Goal: Task Accomplishment & Management: Use online tool/utility

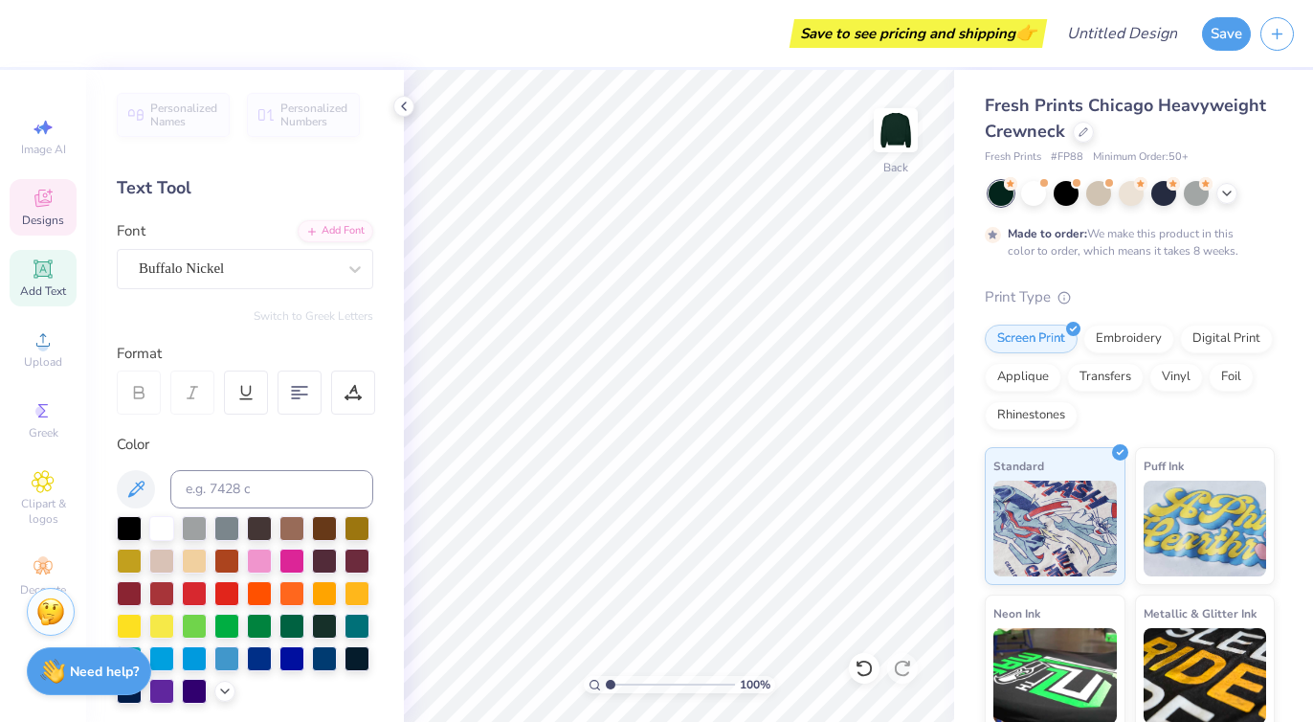
click at [56, 203] on div "Designs" at bounding box center [43, 207] width 67 height 56
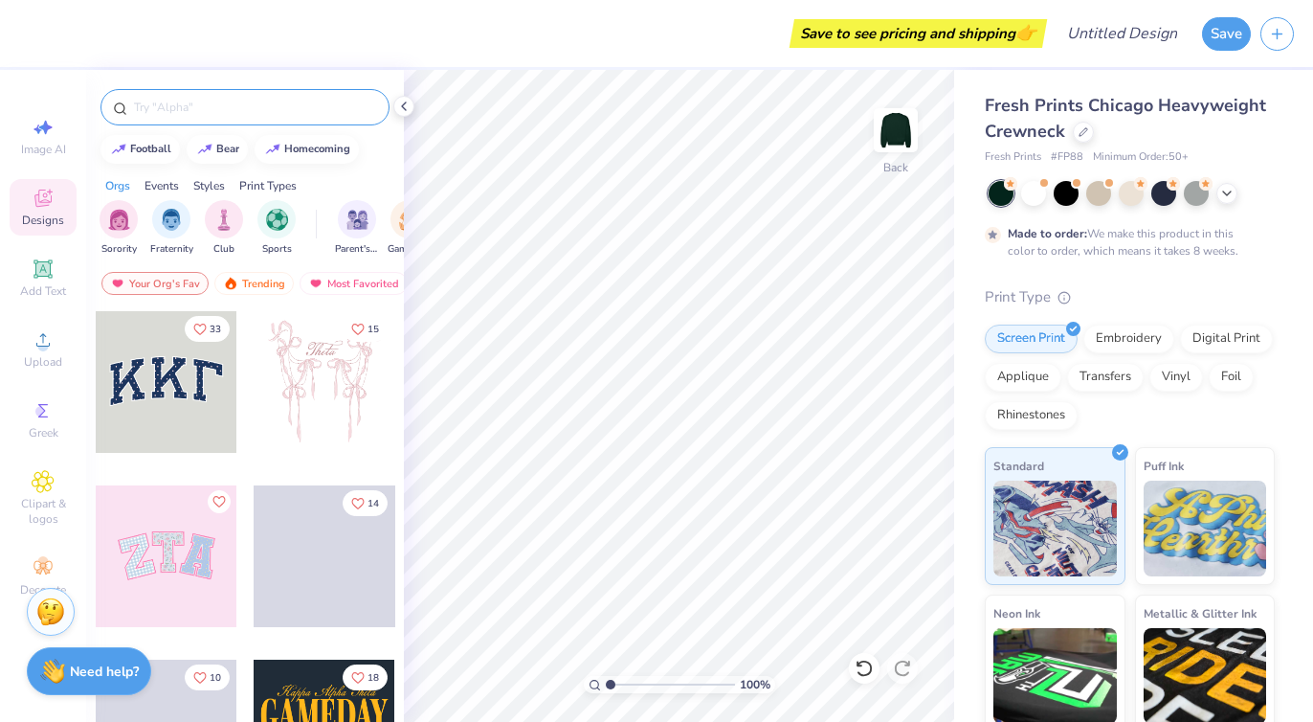
click at [238, 105] on input "text" at bounding box center [254, 107] width 245 height 19
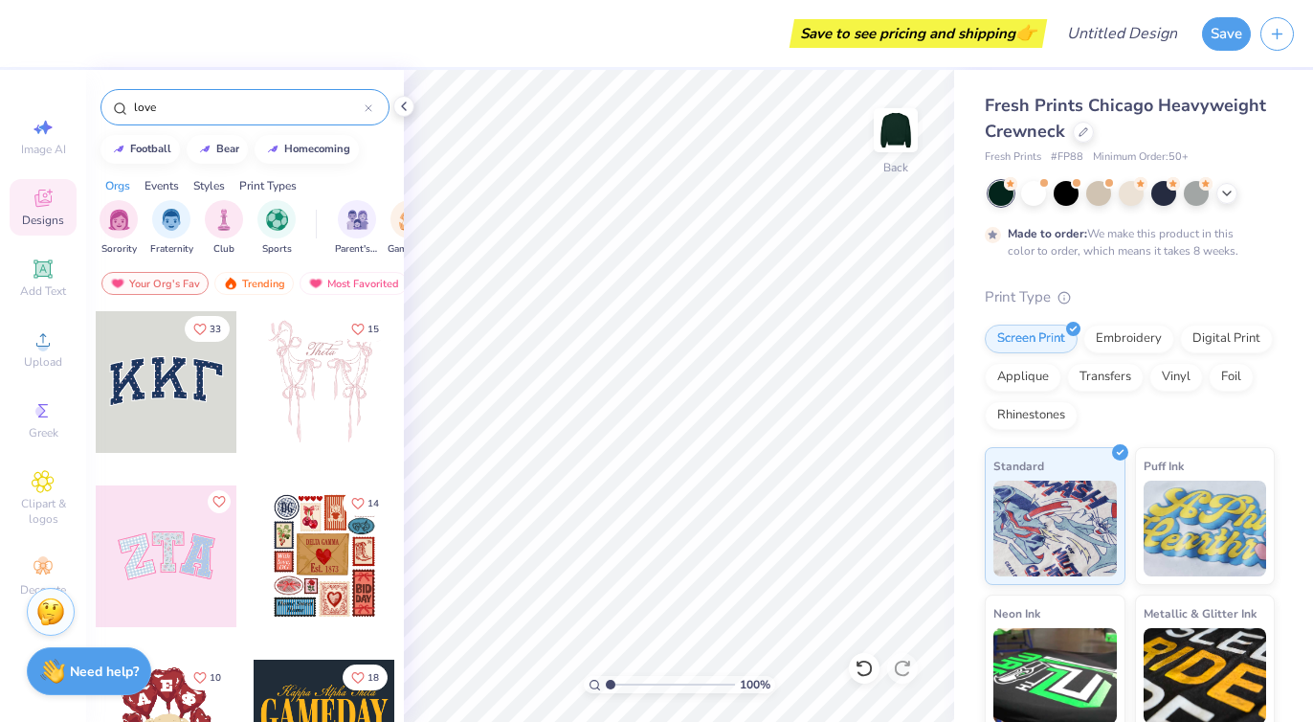
type input "love"
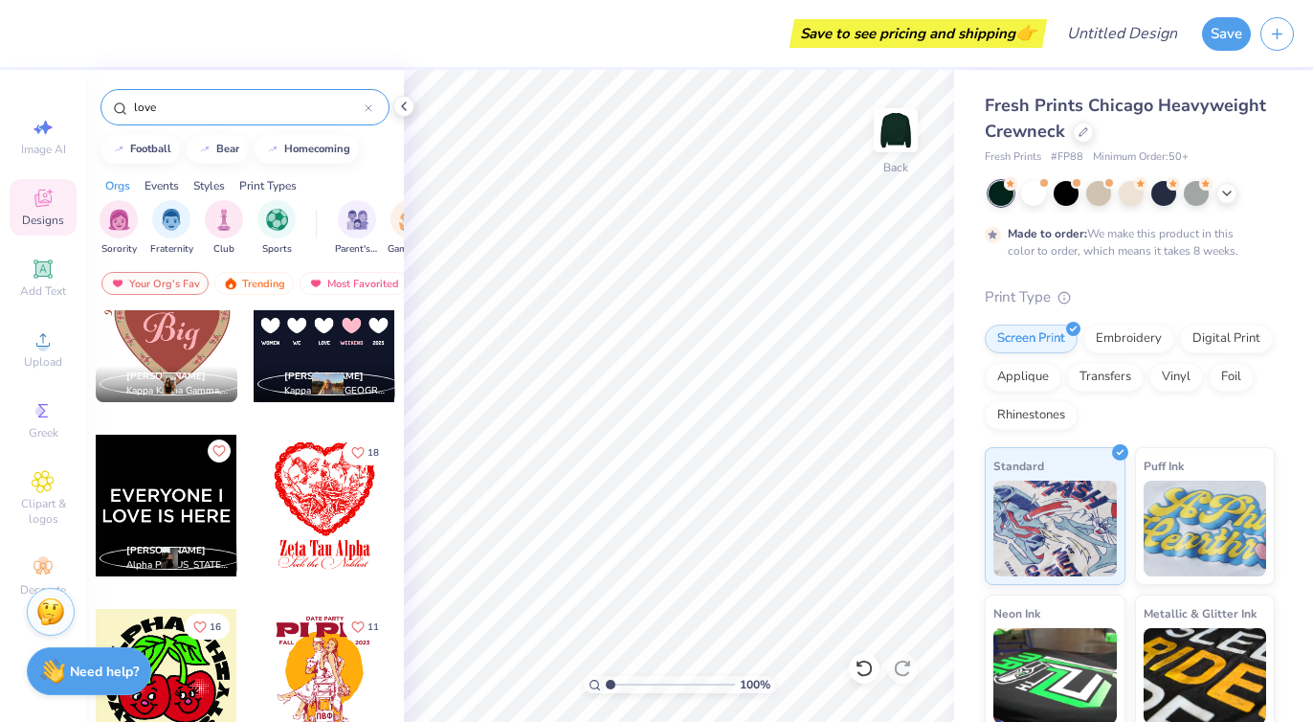
scroll to position [4056, 0]
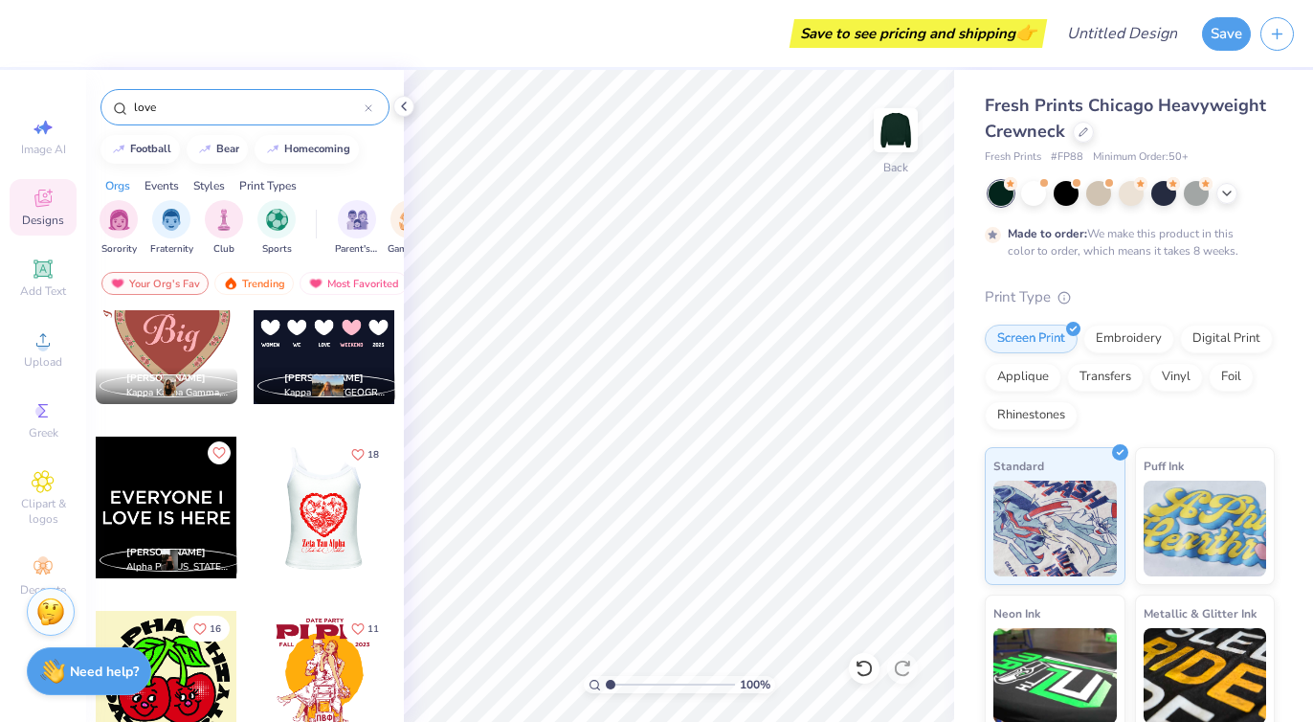
click at [254, 506] on div at bounding box center [183, 507] width 142 height 142
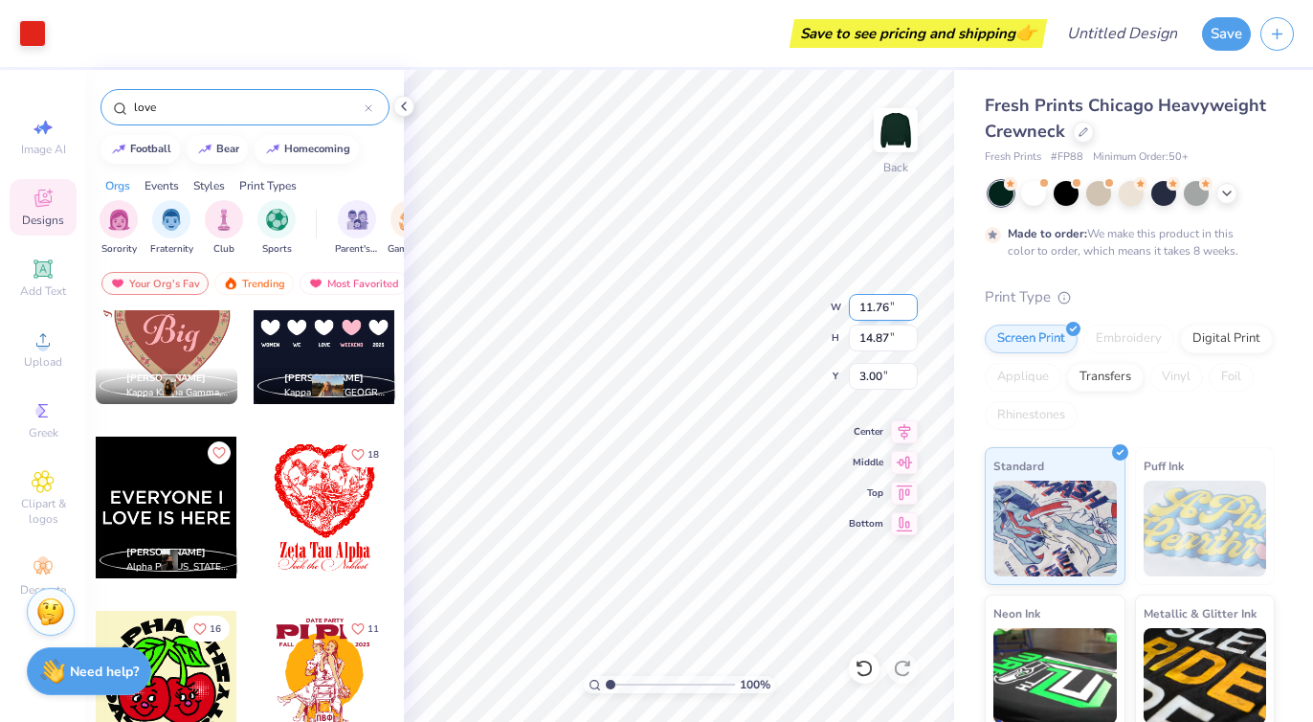
type input "3.33"
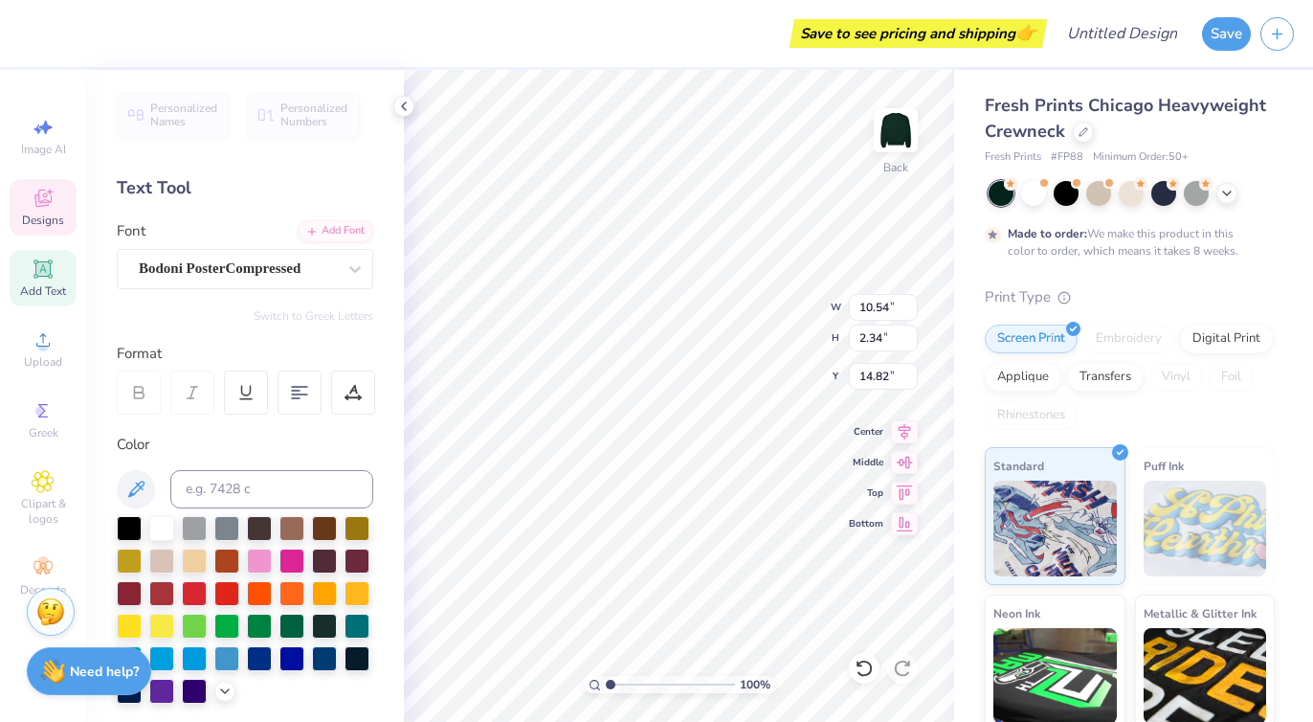
scroll to position [0, 0]
type textarea "Z"
type textarea "[PERSON_NAME]"
type input "10.52"
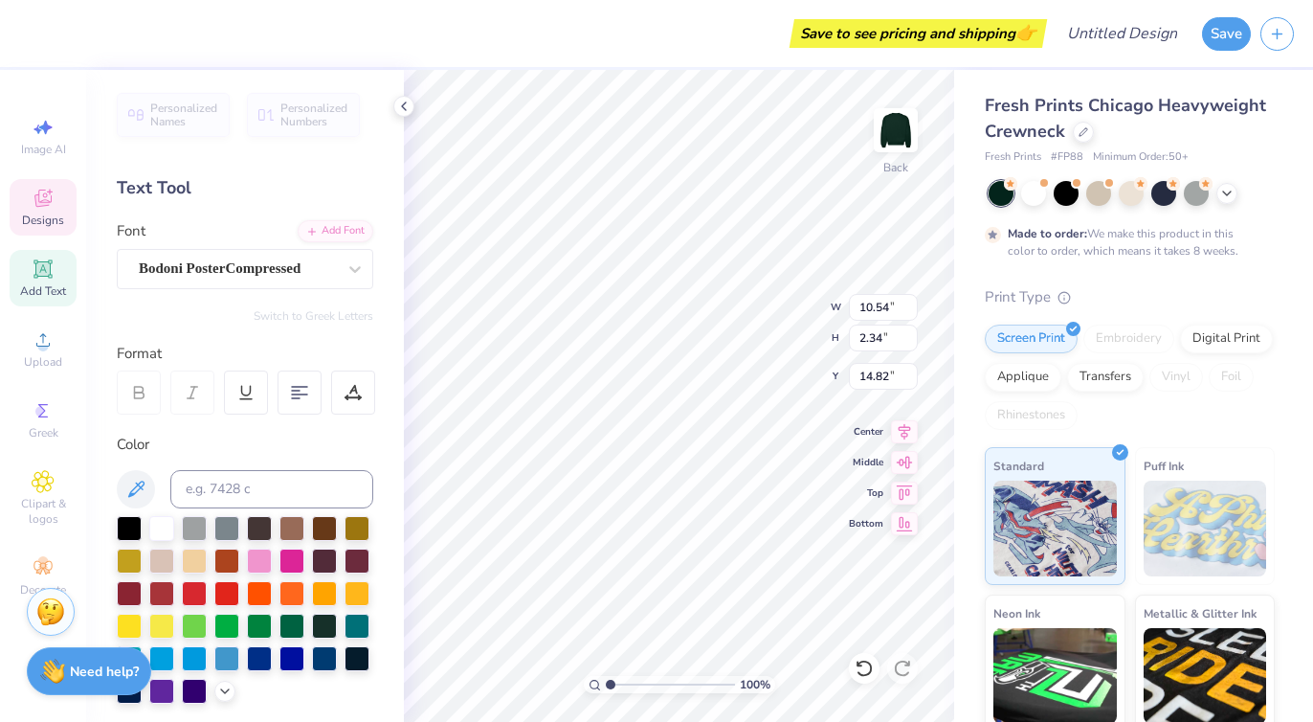
type input "1.78"
type input "16.42"
type textarea "S"
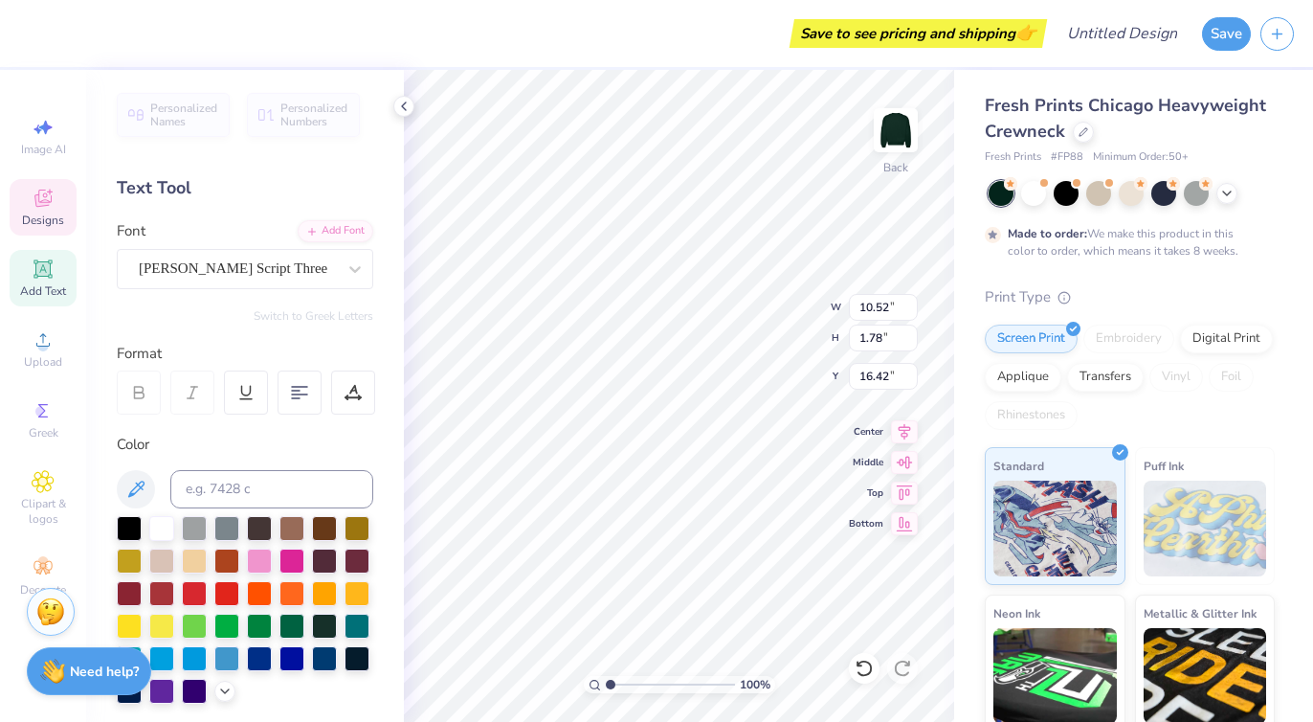
type textarea "Letters of Love"
type input "16.46"
click at [158, 553] on div at bounding box center [161, 559] width 25 height 25
type input "10.45"
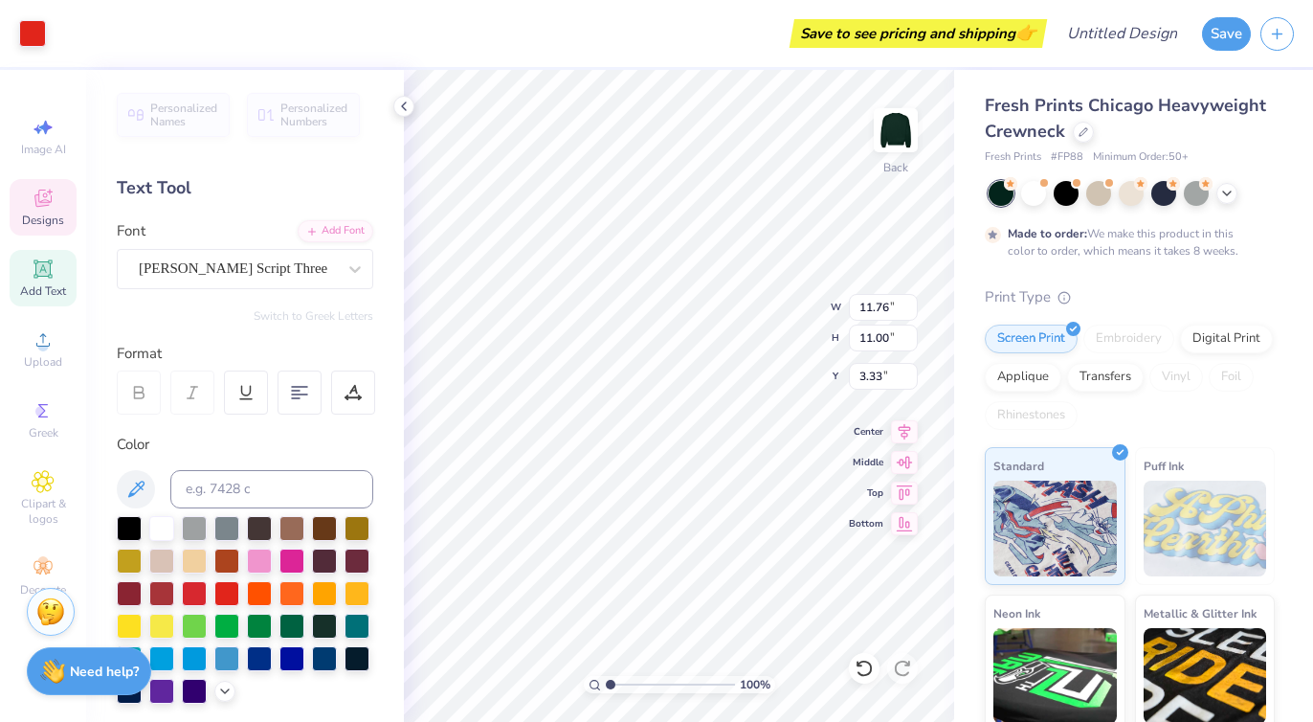
type input "2.25"
type input "16.51"
type input "11.20"
type input "1.87"
type input "15.04"
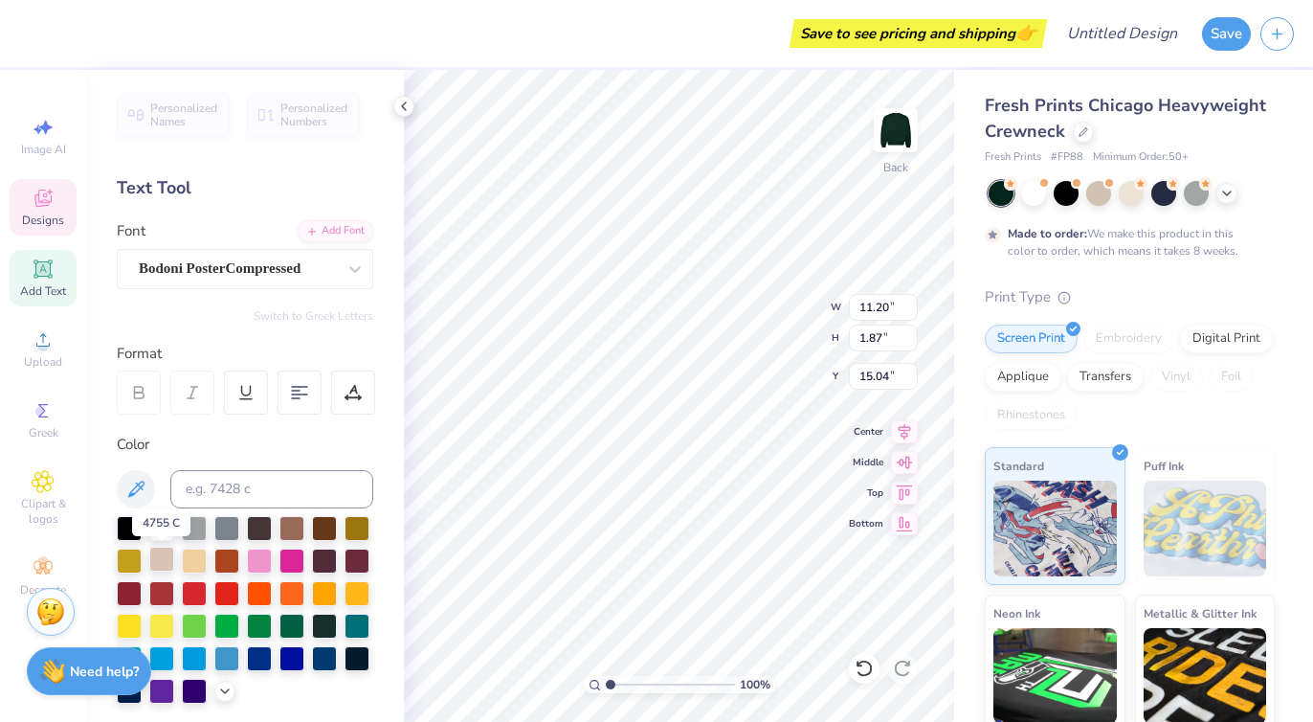
click at [167, 566] on div at bounding box center [161, 559] width 25 height 25
type input "11.76"
type input "11.00"
click at [162, 558] on div at bounding box center [161, 559] width 25 height 25
type input "3.43"
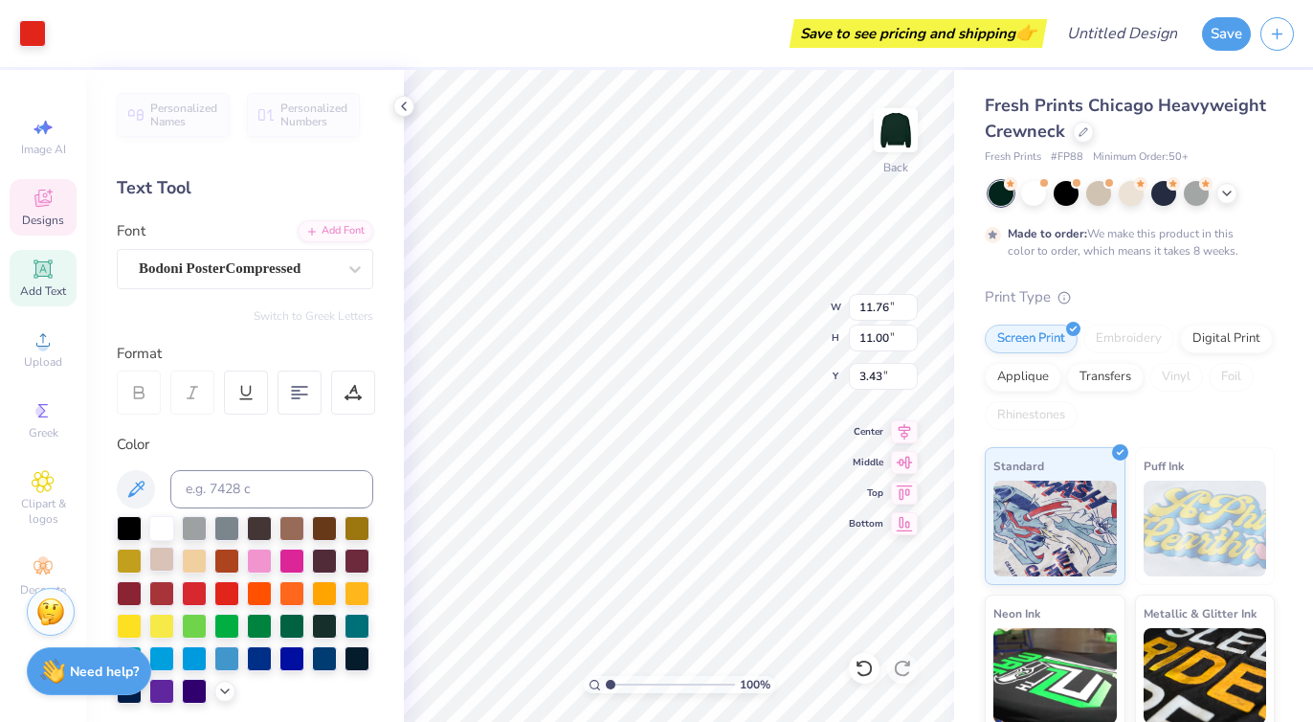
click at [153, 562] on div at bounding box center [161, 559] width 25 height 25
click at [168, 529] on div at bounding box center [161, 526] width 25 height 25
type input "10.45"
type input "2.25"
type input "16.51"
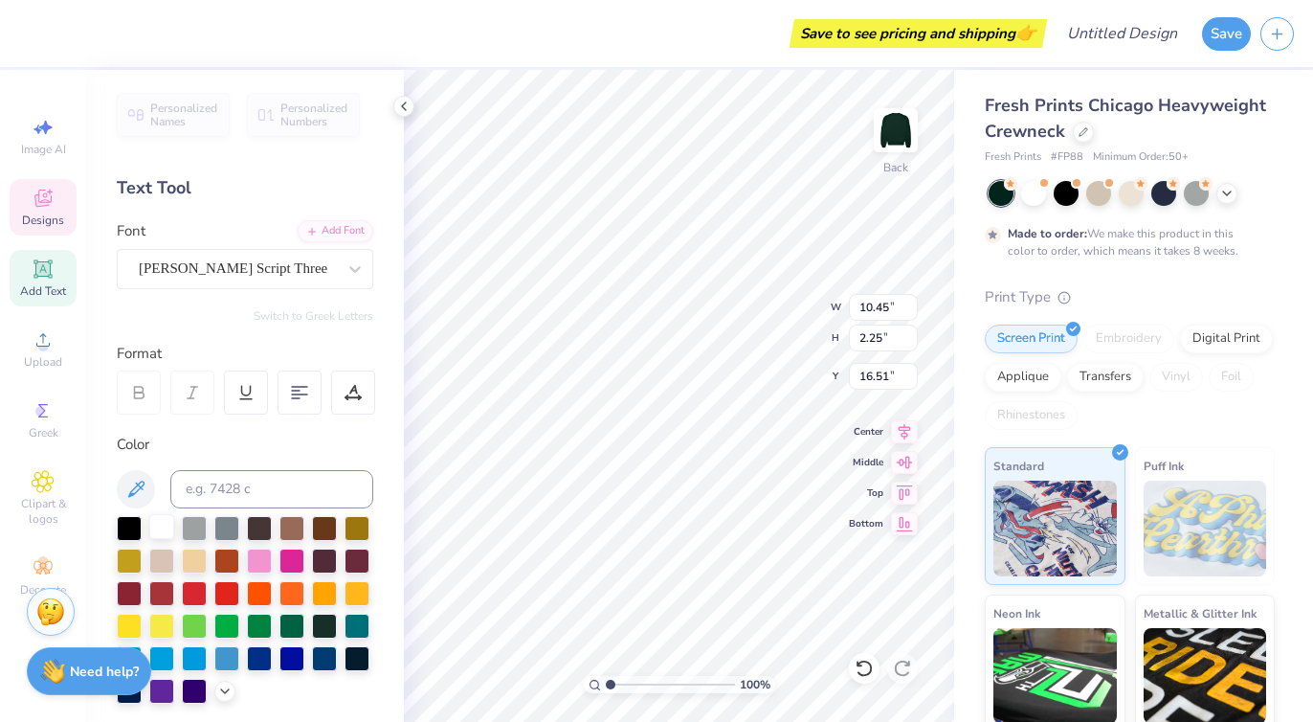
click at [168, 530] on div at bounding box center [161, 526] width 25 height 25
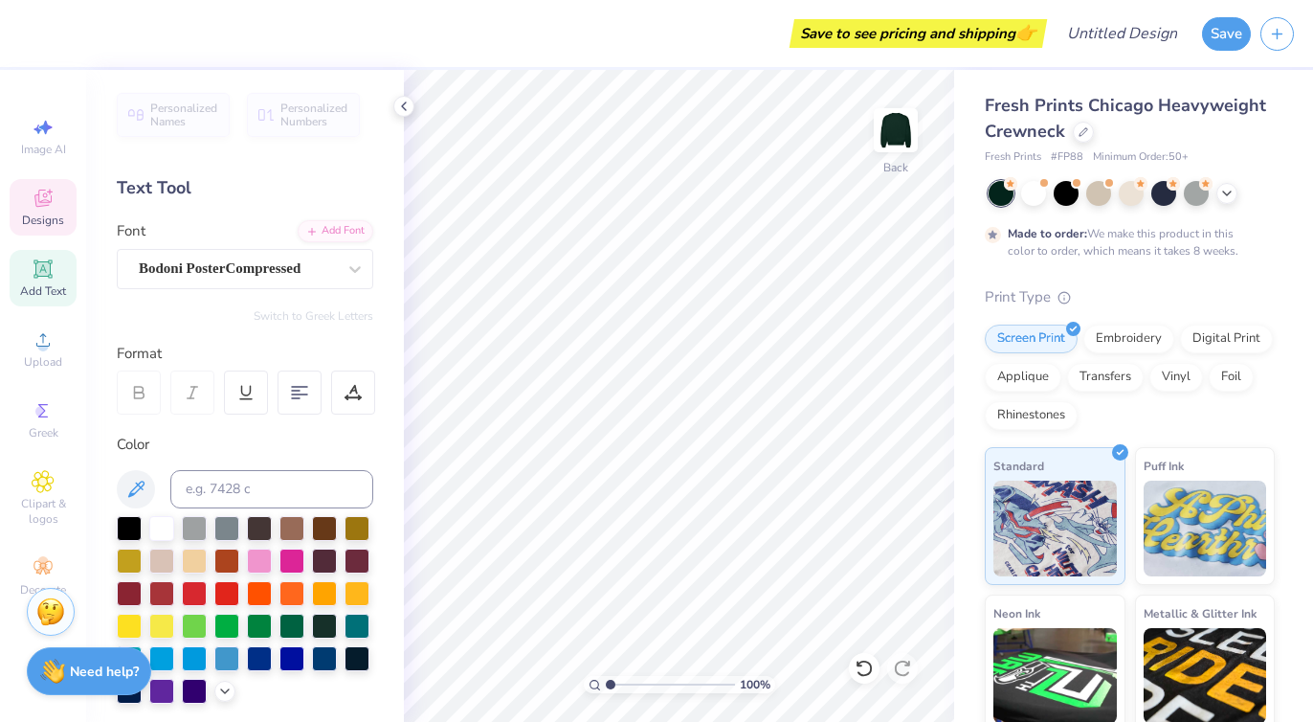
click at [48, 206] on icon at bounding box center [43, 198] width 23 height 23
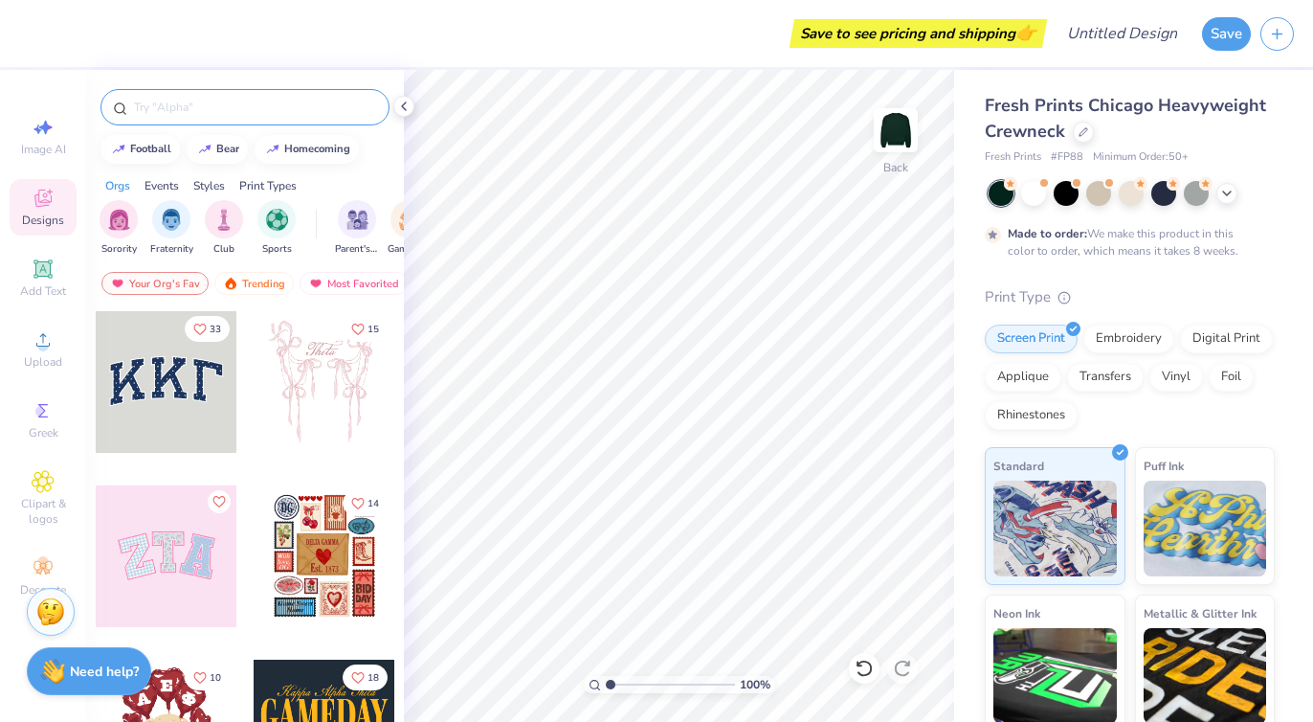
click at [258, 118] on div at bounding box center [245, 107] width 289 height 36
click at [243, 83] on div at bounding box center [245, 102] width 318 height 65
click at [228, 115] on input "text" at bounding box center [254, 107] width 245 height 19
type input "love"
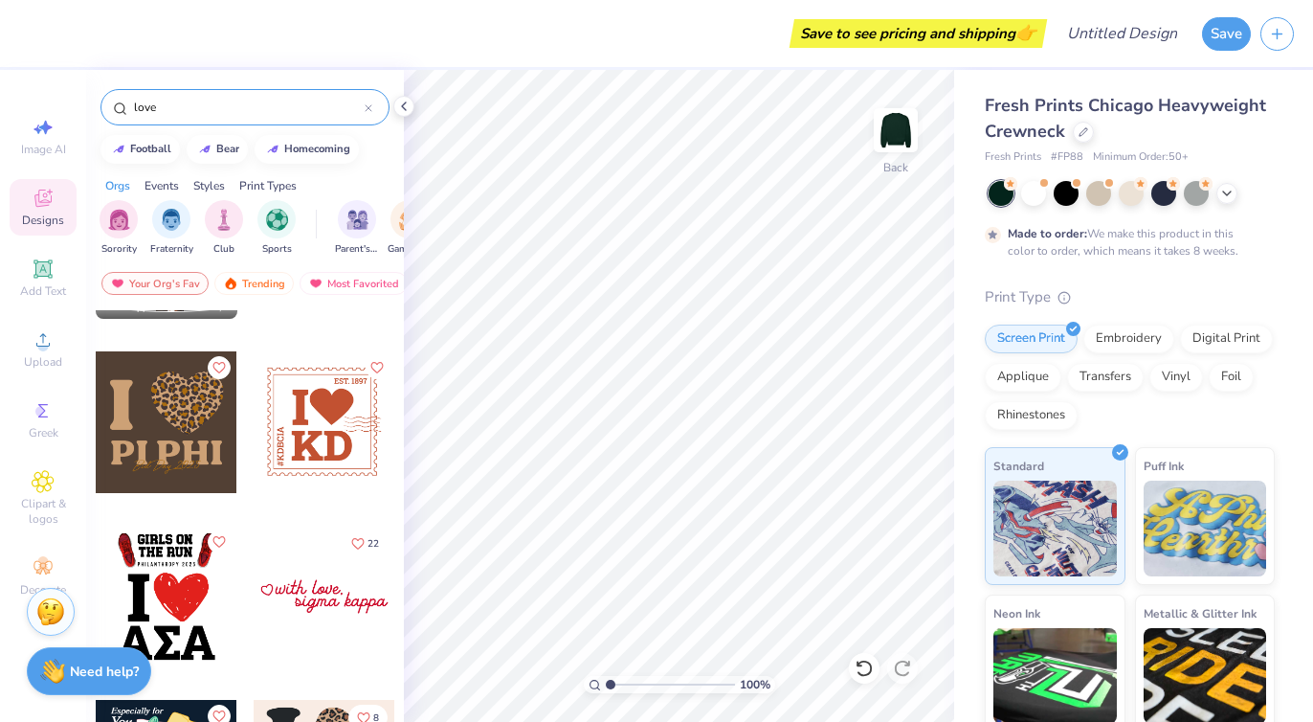
scroll to position [658, 0]
click at [317, 436] on div at bounding box center [325, 421] width 142 height 142
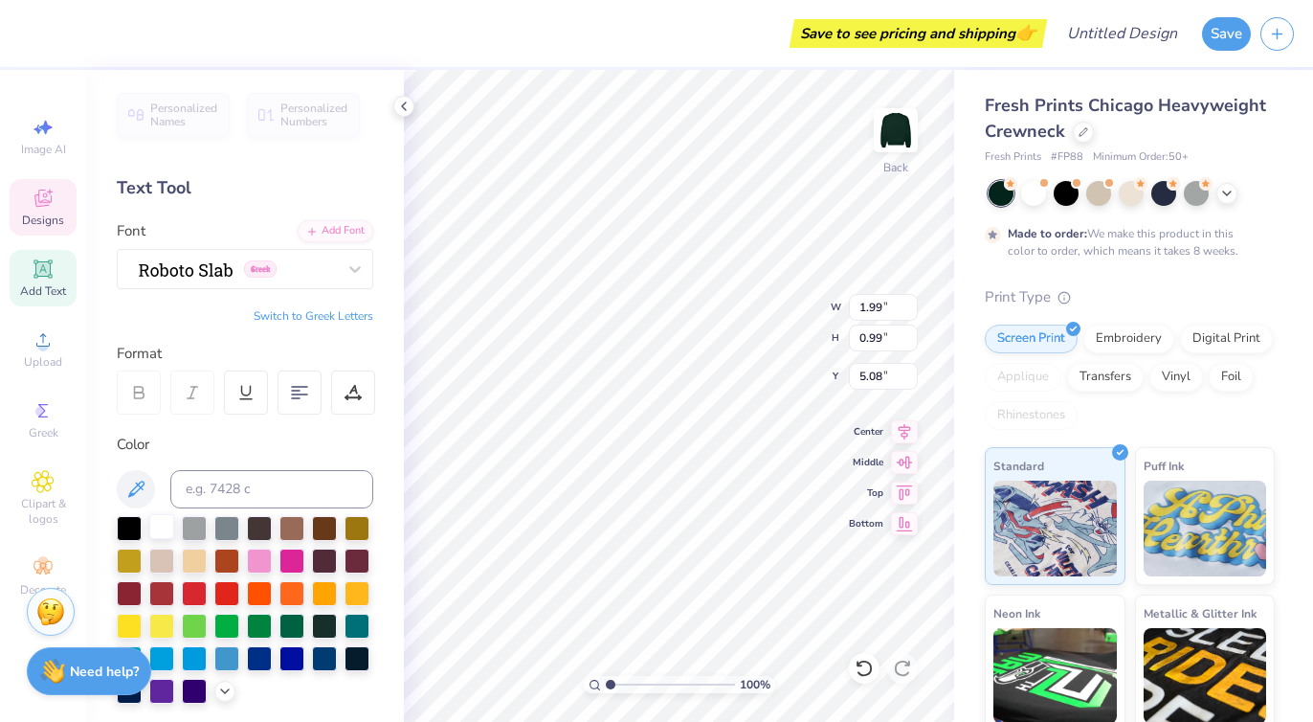
click at [161, 525] on div at bounding box center [161, 526] width 25 height 25
type input "1.44"
type input "1.21"
type input "3.68"
click at [155, 526] on div at bounding box center [161, 526] width 25 height 25
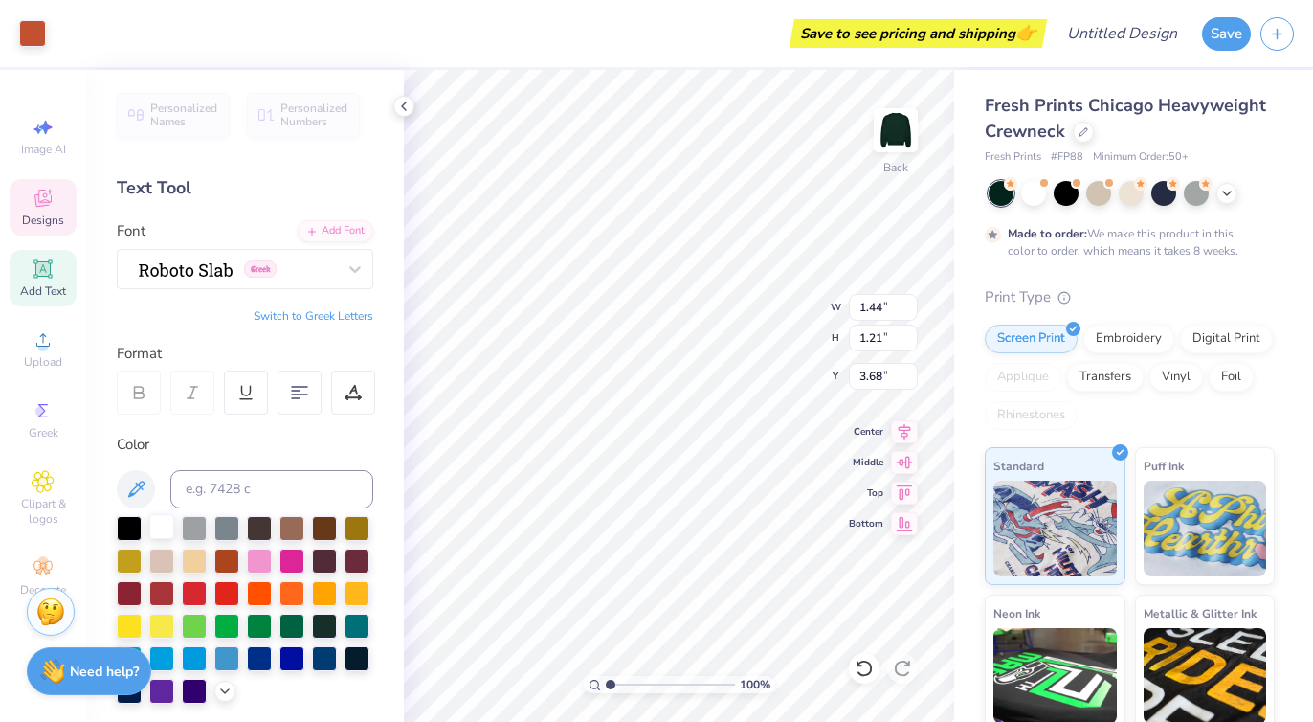
type input "0.52"
type input "1.16"
type input "3.73"
click at [155, 531] on div at bounding box center [161, 526] width 25 height 25
type input "1.44"
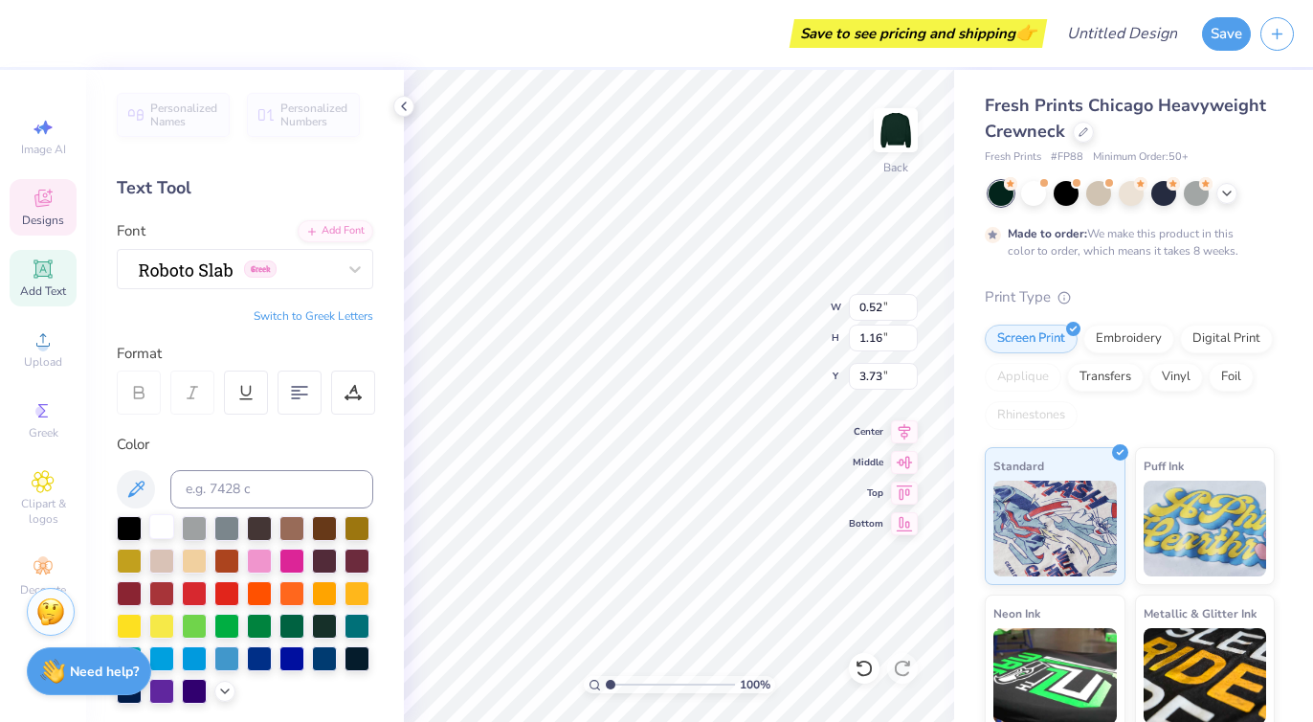
type input "1.21"
type input "3.87"
click at [168, 529] on div at bounding box center [161, 526] width 25 height 25
click at [162, 526] on div at bounding box center [161, 526] width 25 height 25
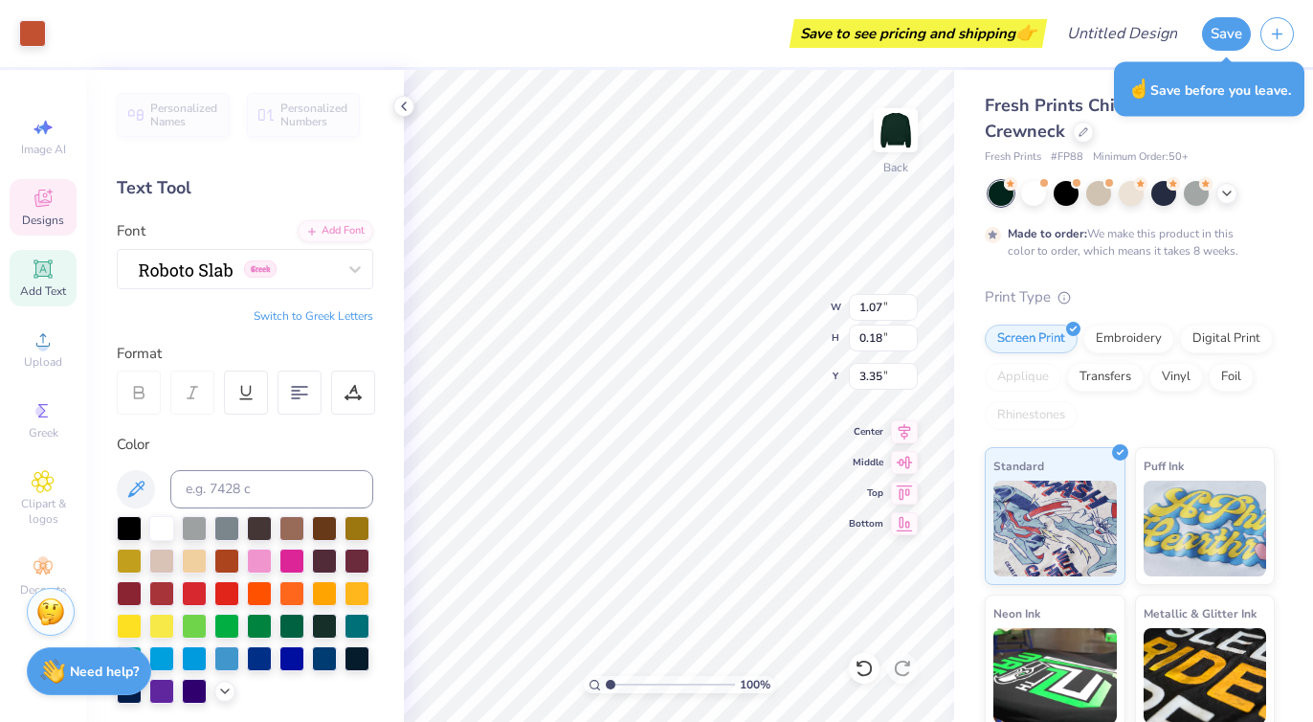
type input "3.00"
click at [45, 198] on icon at bounding box center [43, 198] width 23 height 23
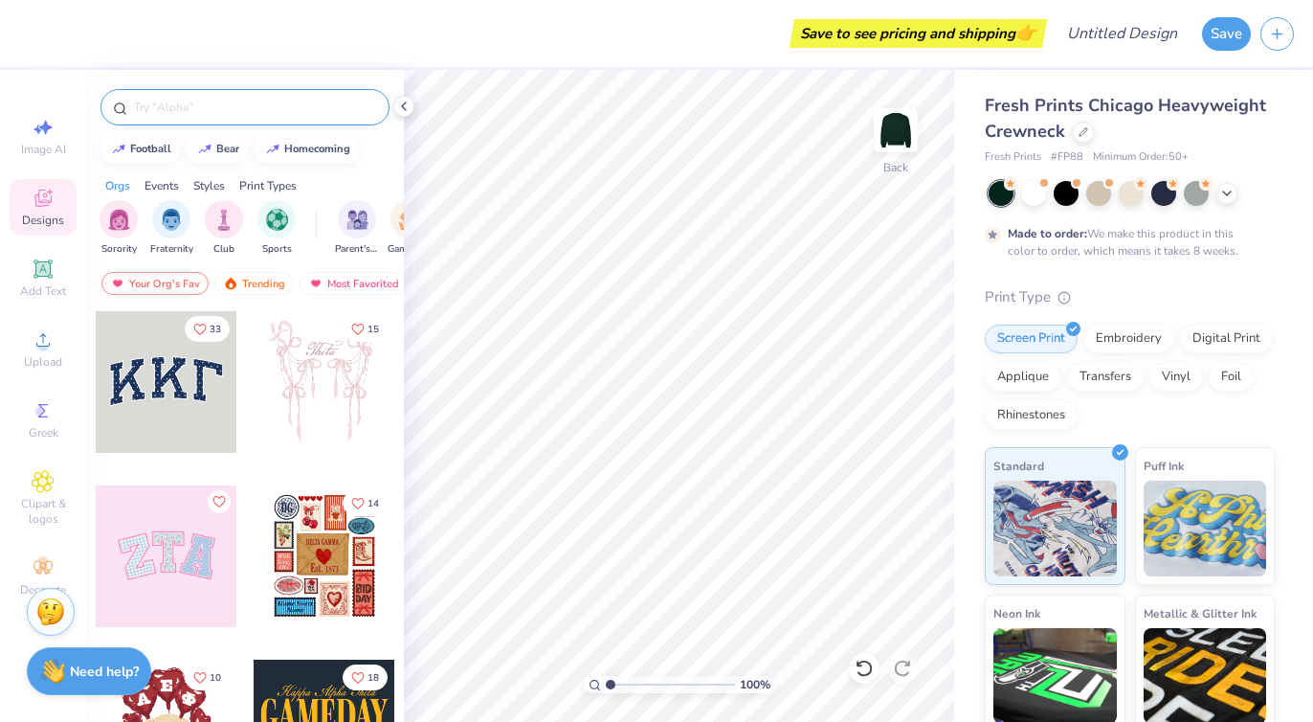
click at [283, 106] on input "text" at bounding box center [254, 107] width 245 height 19
type input "love"
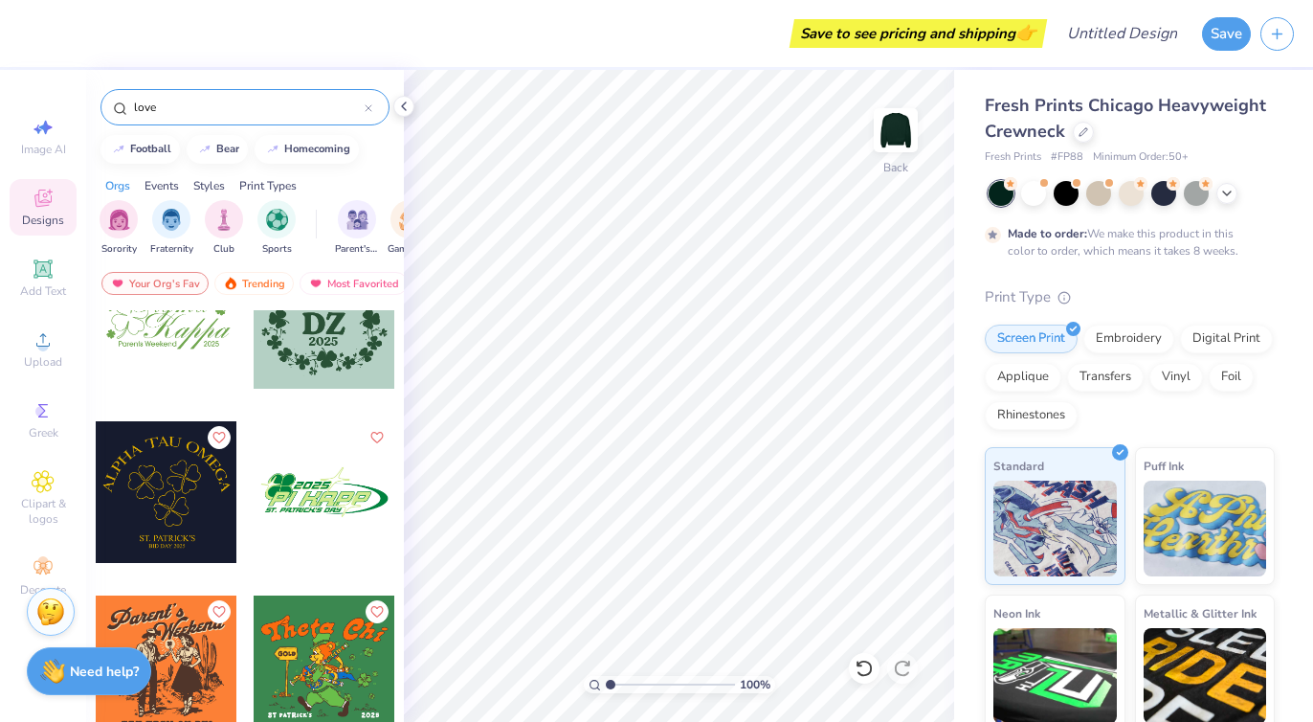
scroll to position [7575, 0]
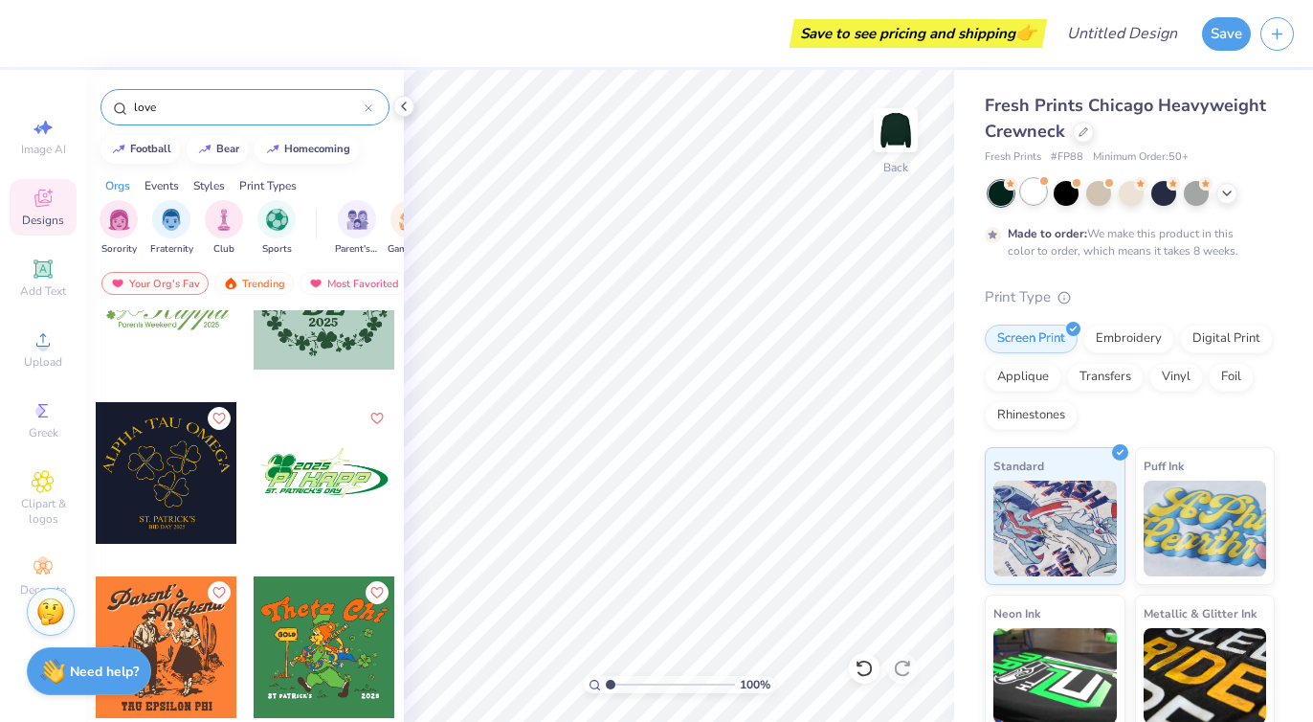
click at [1039, 187] on div at bounding box center [1033, 191] width 25 height 25
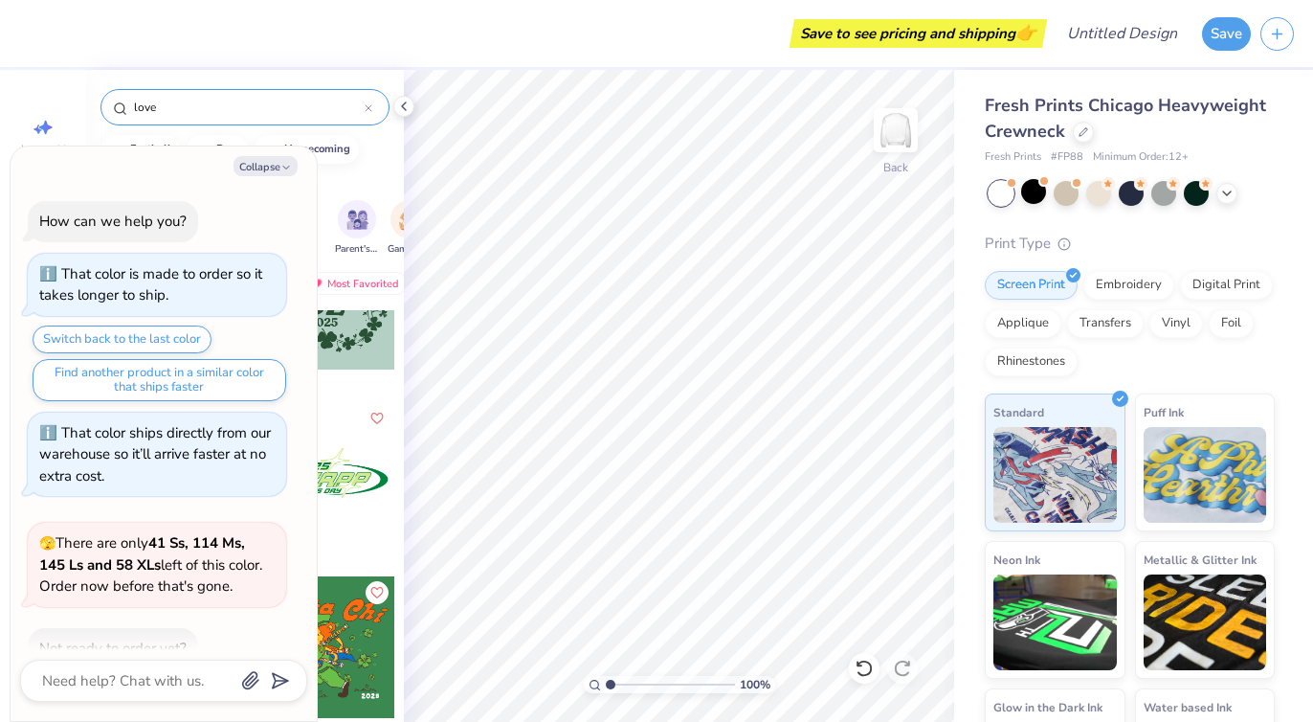
scroll to position [280, 0]
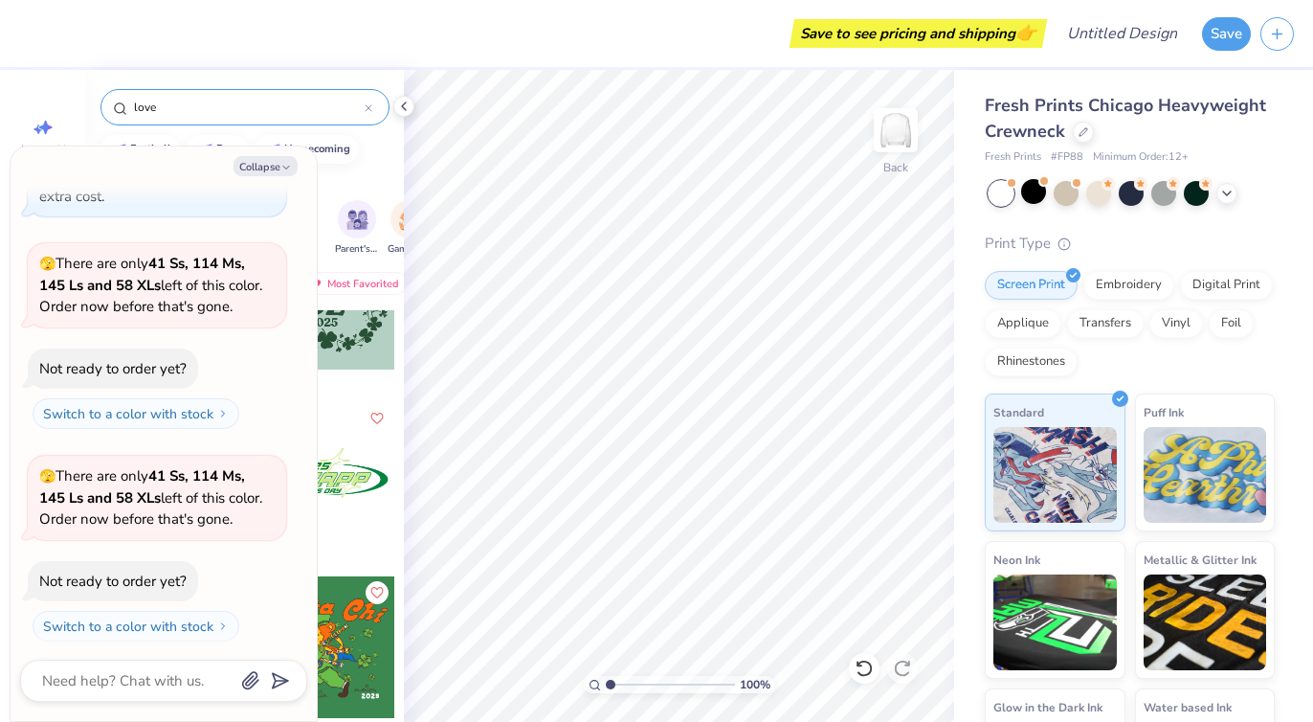
click at [375, 169] on div "Orgs Events Styles Print Types" at bounding box center [245, 181] width 318 height 27
click at [346, 391] on div at bounding box center [325, 313] width 144 height 173
click at [49, 122] on icon at bounding box center [43, 127] width 23 height 23
type textarea "x"
select select "4"
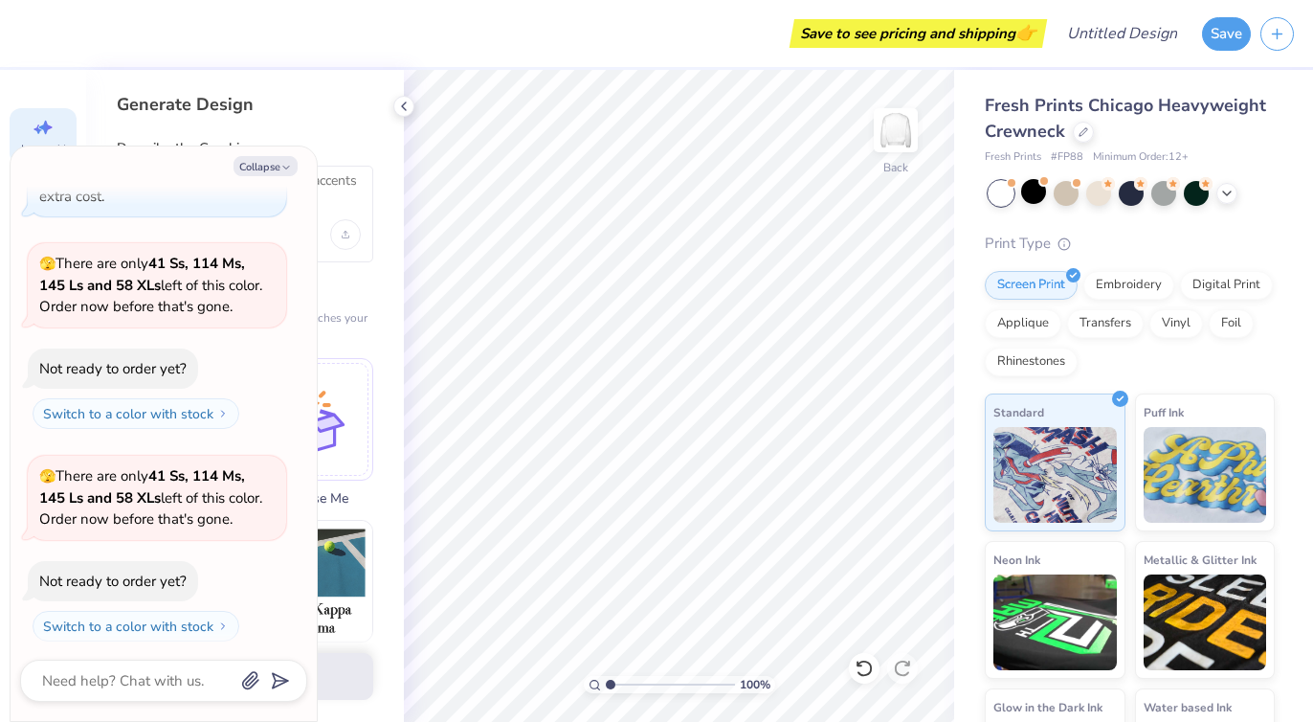
click at [205, 117] on div "Generate Design Describe the Graphic Apply a Style (Optional) Upload or choose …" at bounding box center [245, 396] width 318 height 652
click at [271, 168] on button "Collapse" at bounding box center [266, 166] width 64 height 20
type textarea "x"
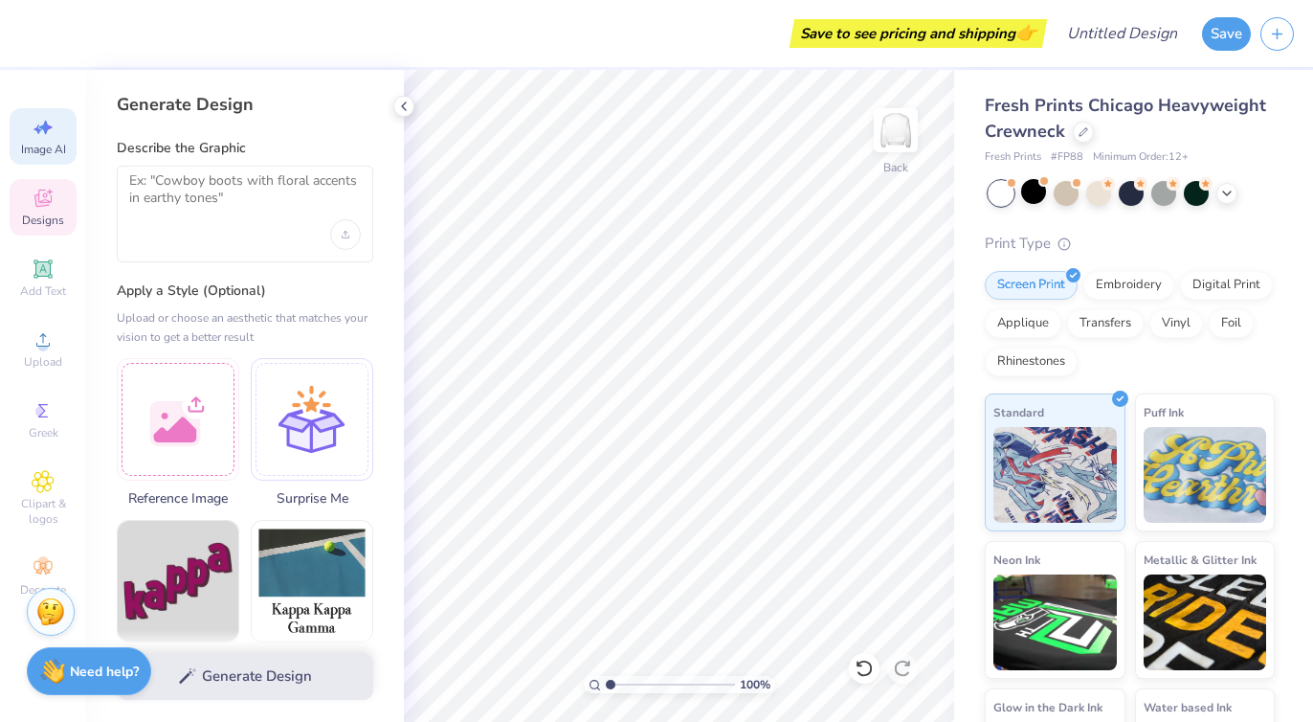
click at [33, 205] on icon at bounding box center [43, 198] width 23 height 23
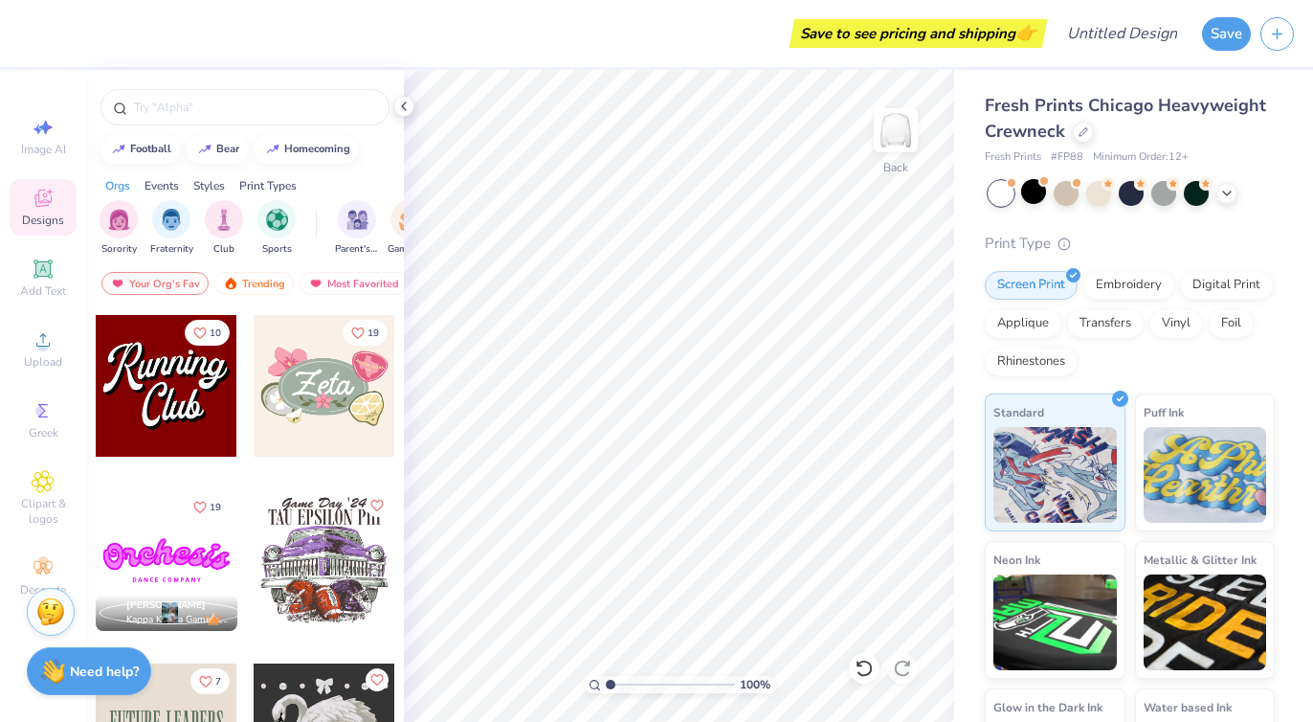
scroll to position [1223, 0]
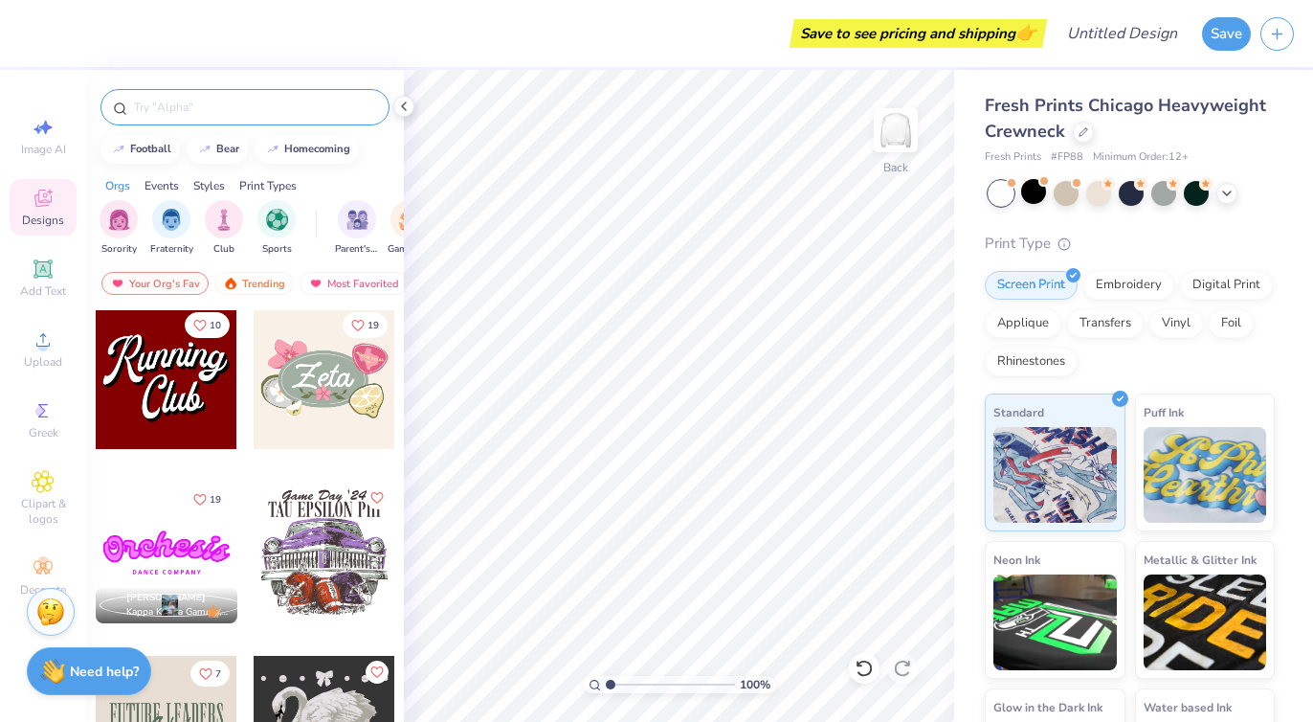
click at [285, 116] on input "text" at bounding box center [254, 107] width 245 height 19
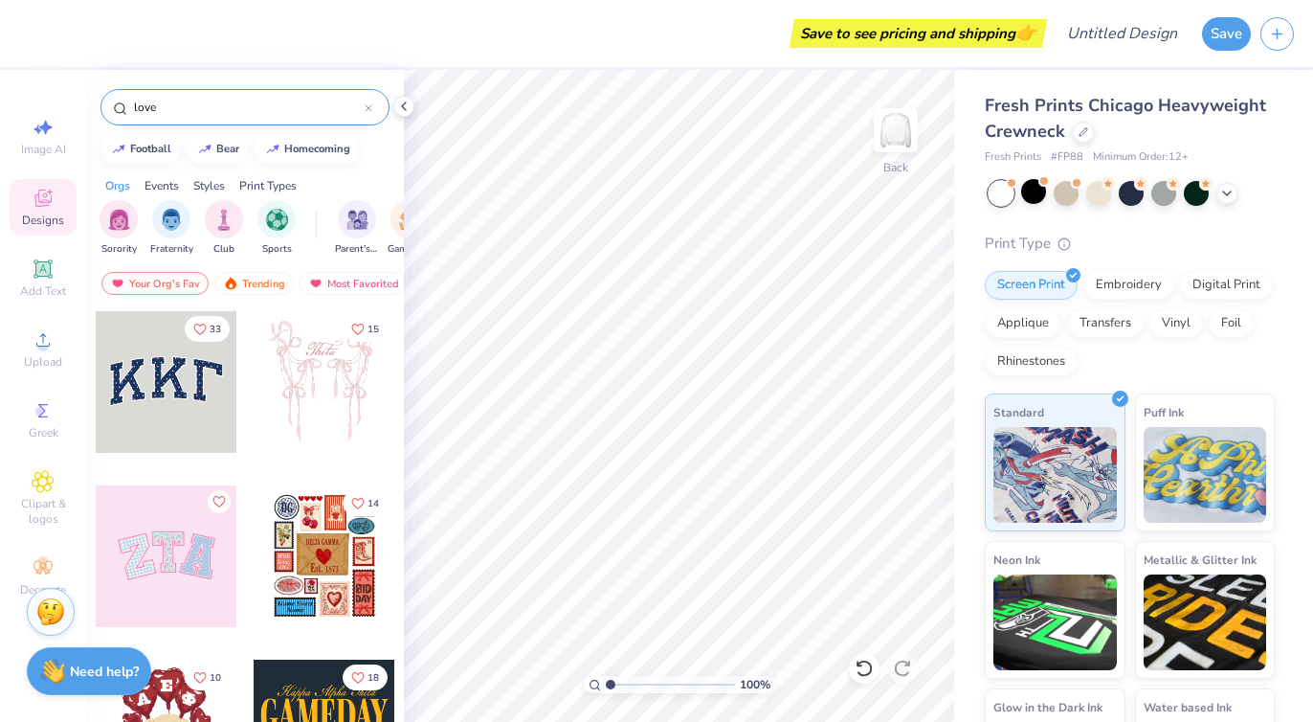
type input "love"
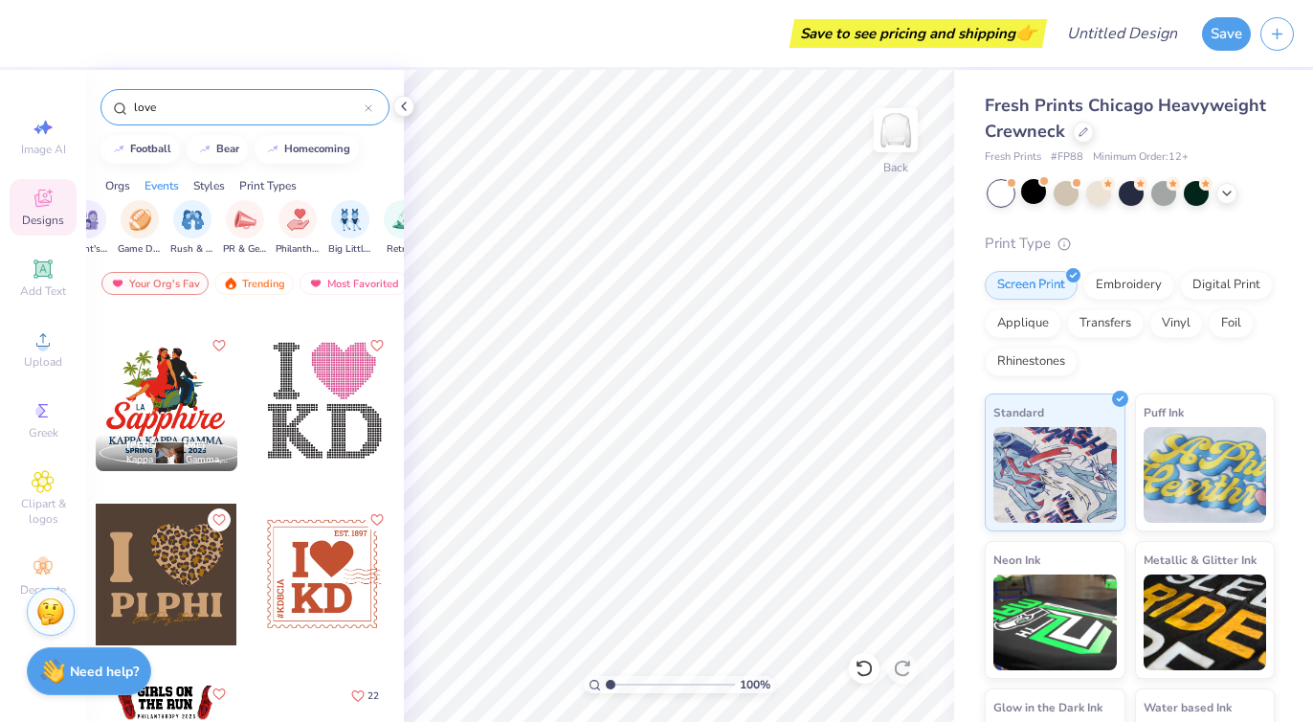
scroll to position [0, 282]
click at [298, 221] on div "filter for Philanthropy" at bounding box center [285, 217] width 38 height 38
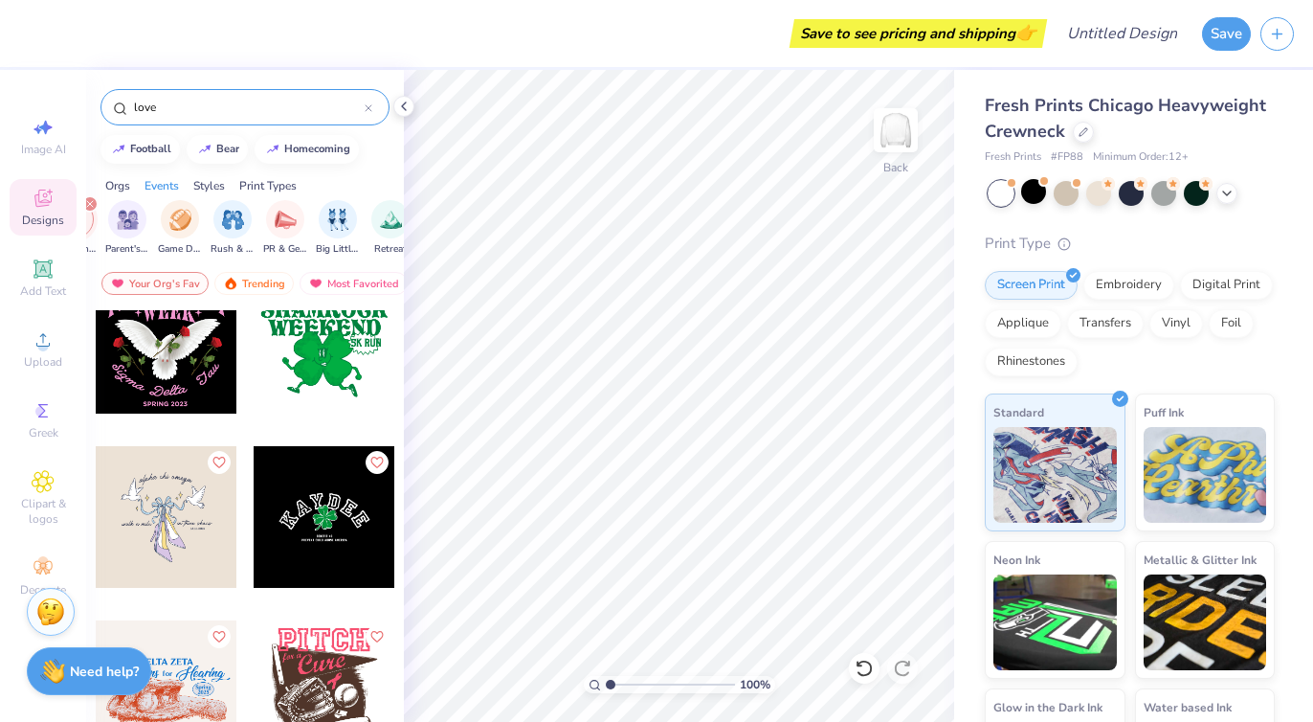
scroll to position [736, 0]
click at [88, 200] on icon "filter for Philanthropy" at bounding box center [90, 204] width 8 height 8
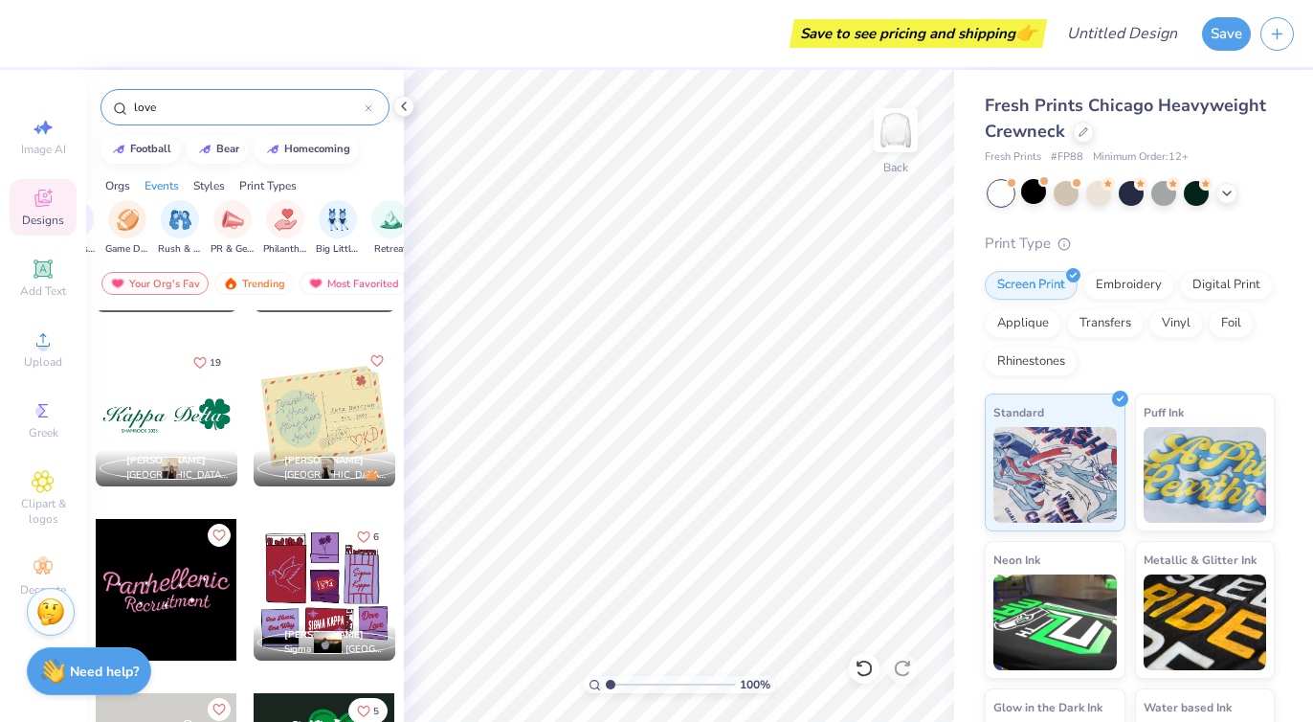
scroll to position [10246, 0]
click at [305, 414] on div at bounding box center [324, 415] width 142 height 142
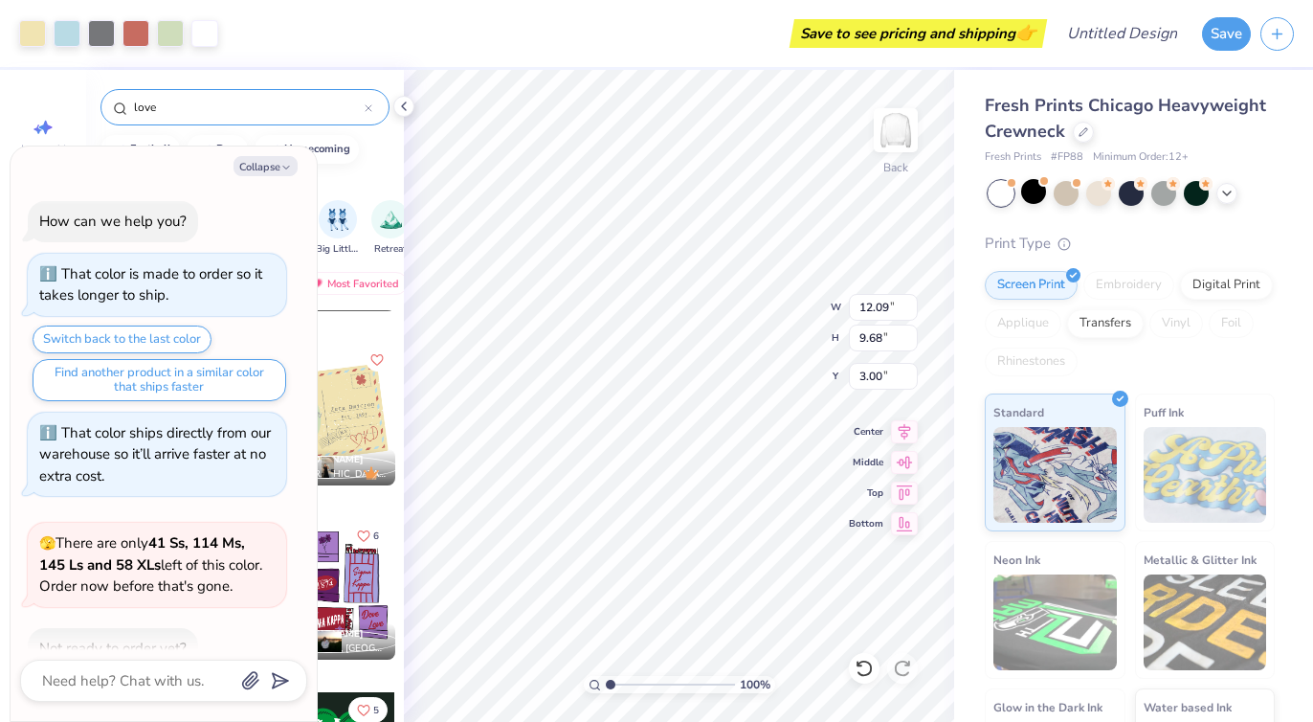
scroll to position [373, 0]
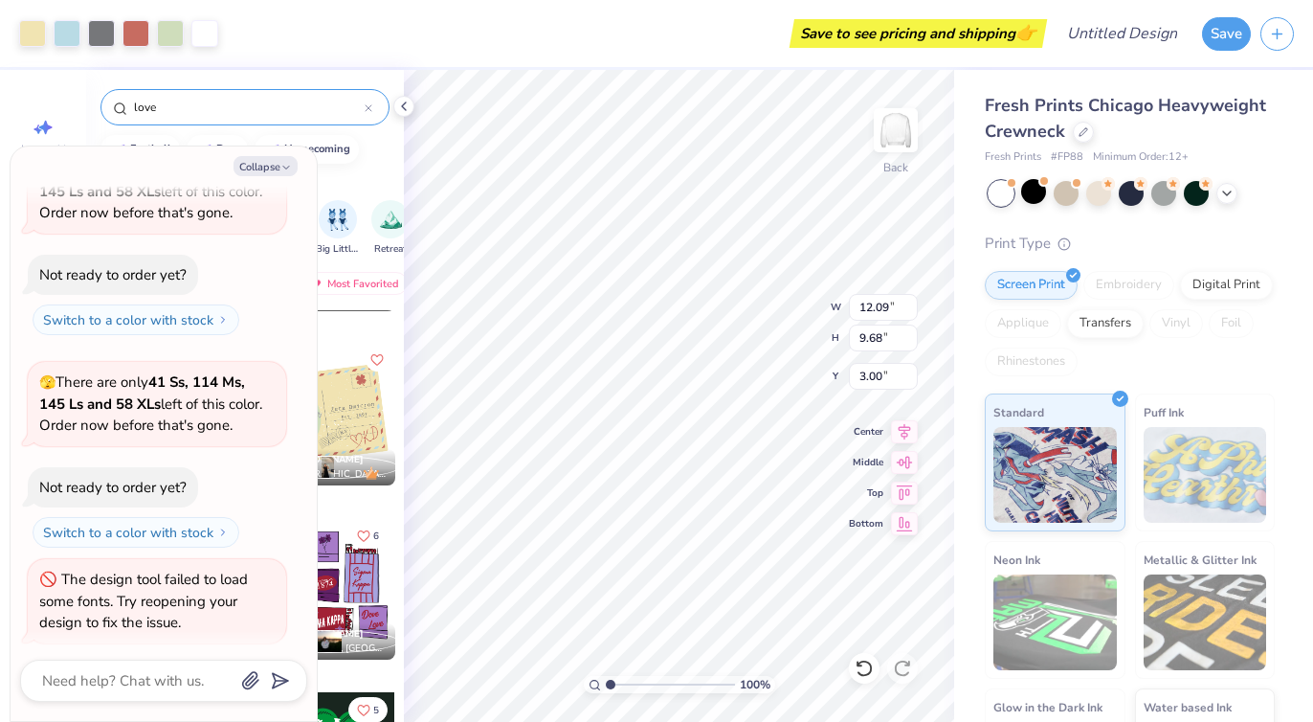
type textarea "x"
type input "4.71"
type textarea "x"
type input "1.35"
type input "1.73"
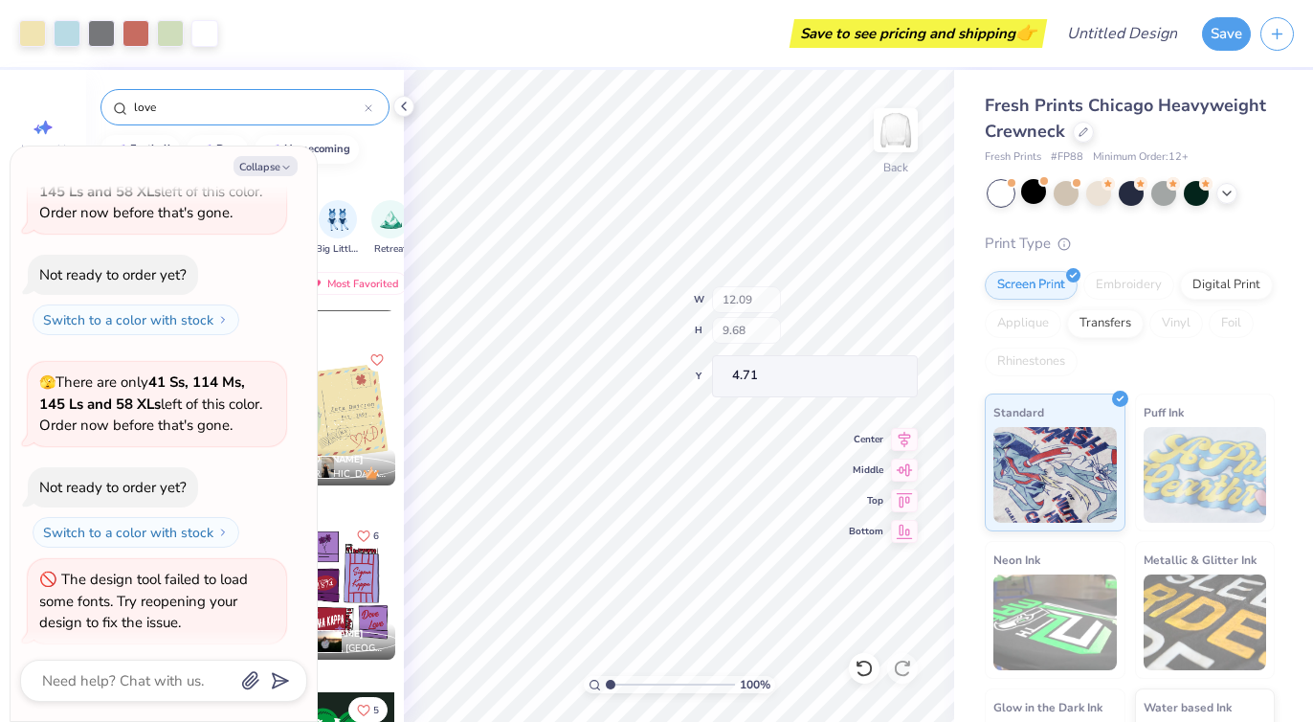
type input "10.72"
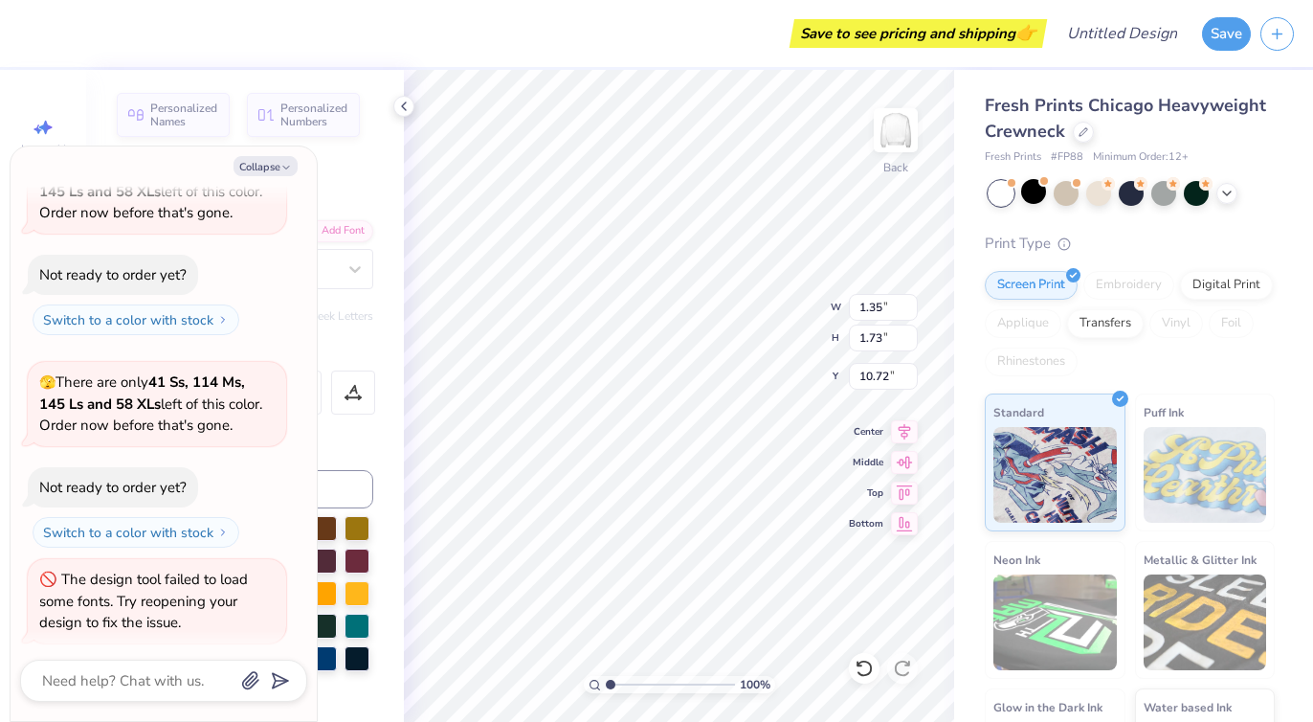
type textarea "x"
type textarea "S"
type textarea "x"
type textarea "SL"
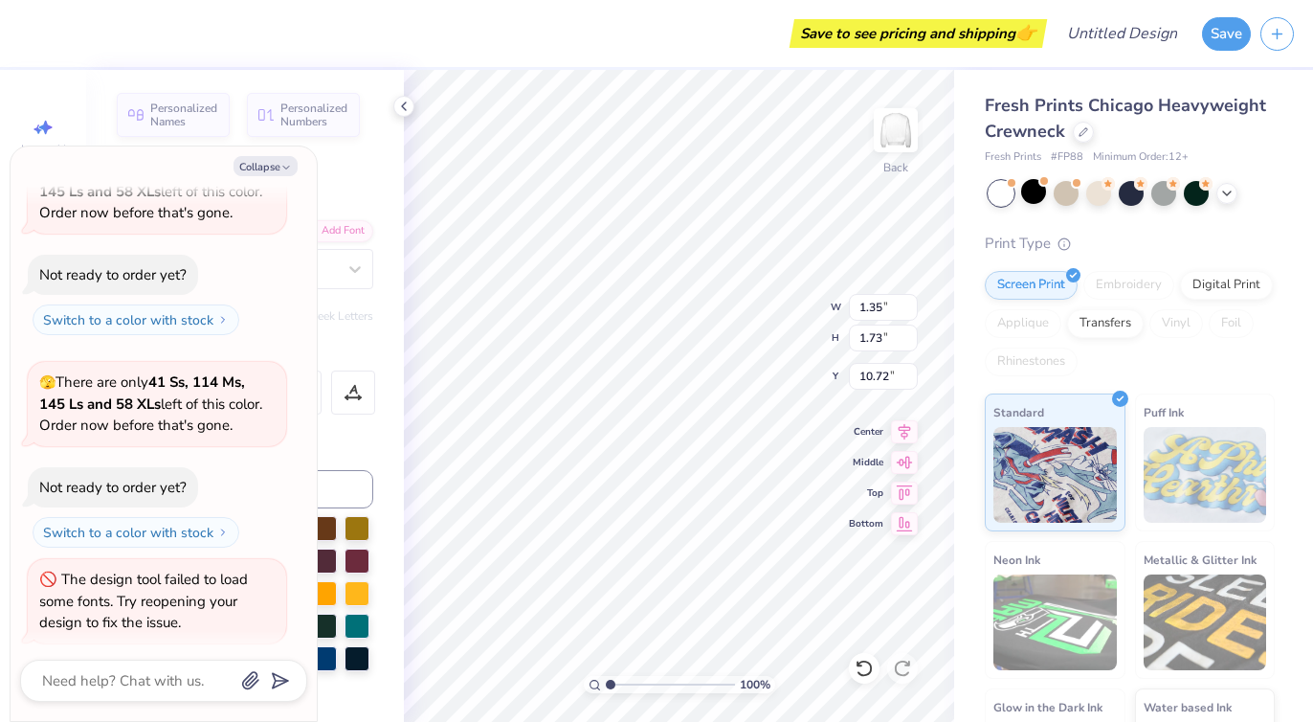
type textarea "x"
type textarea "SLC"
type textarea "x"
type input "1.16"
type input "1.50"
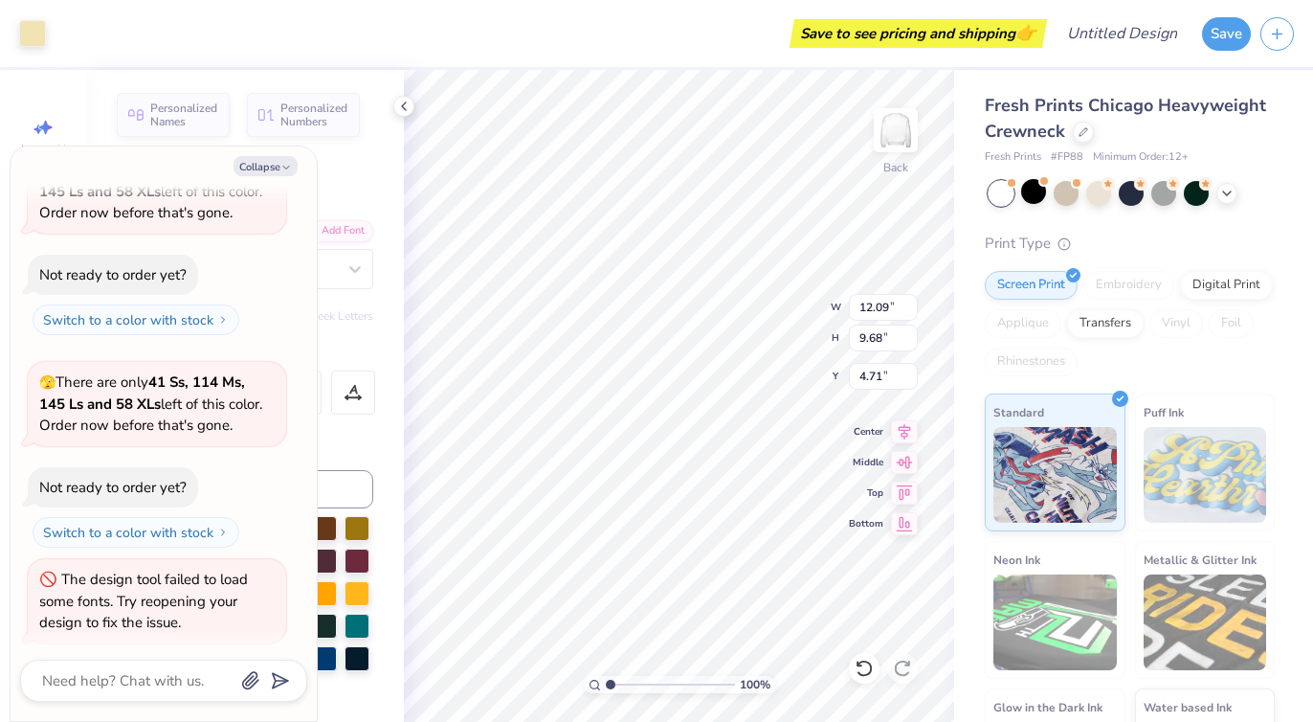
type input "11.28"
type textarea "x"
type input "10.50"
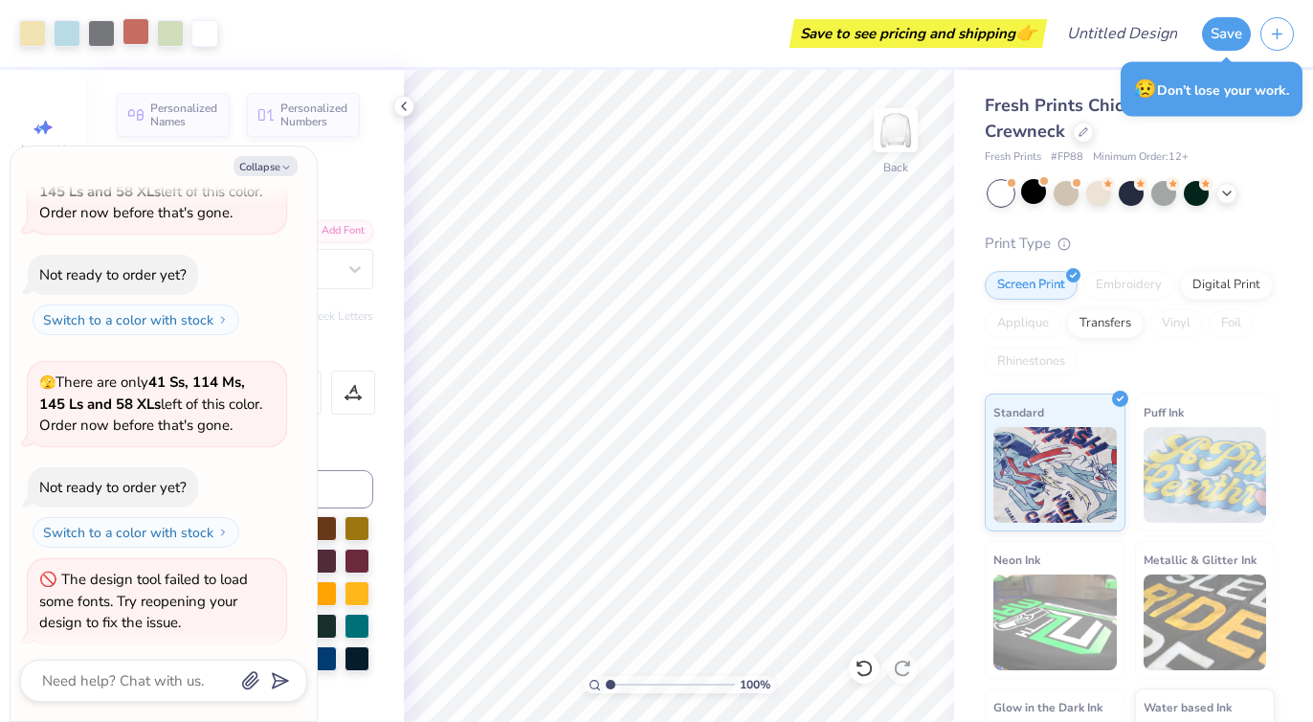
click at [140, 33] on div at bounding box center [136, 31] width 27 height 27
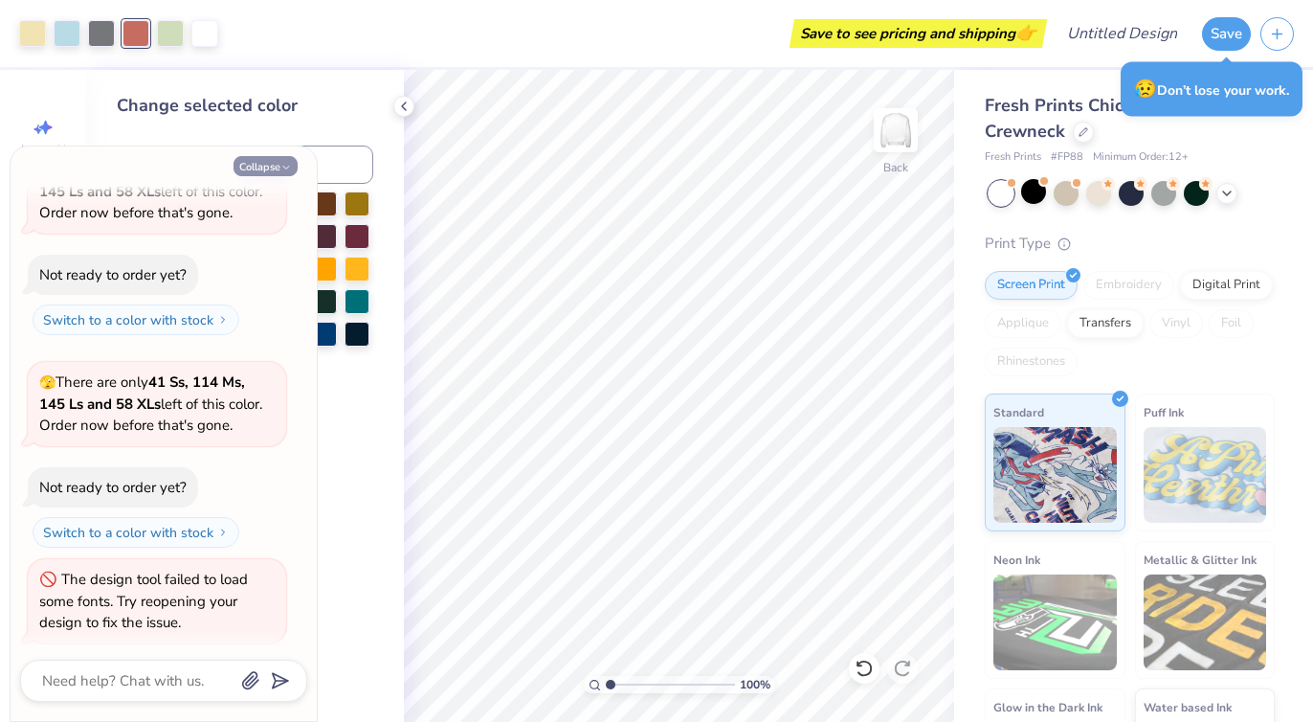
click at [273, 163] on button "Collapse" at bounding box center [266, 166] width 64 height 20
type textarea "x"
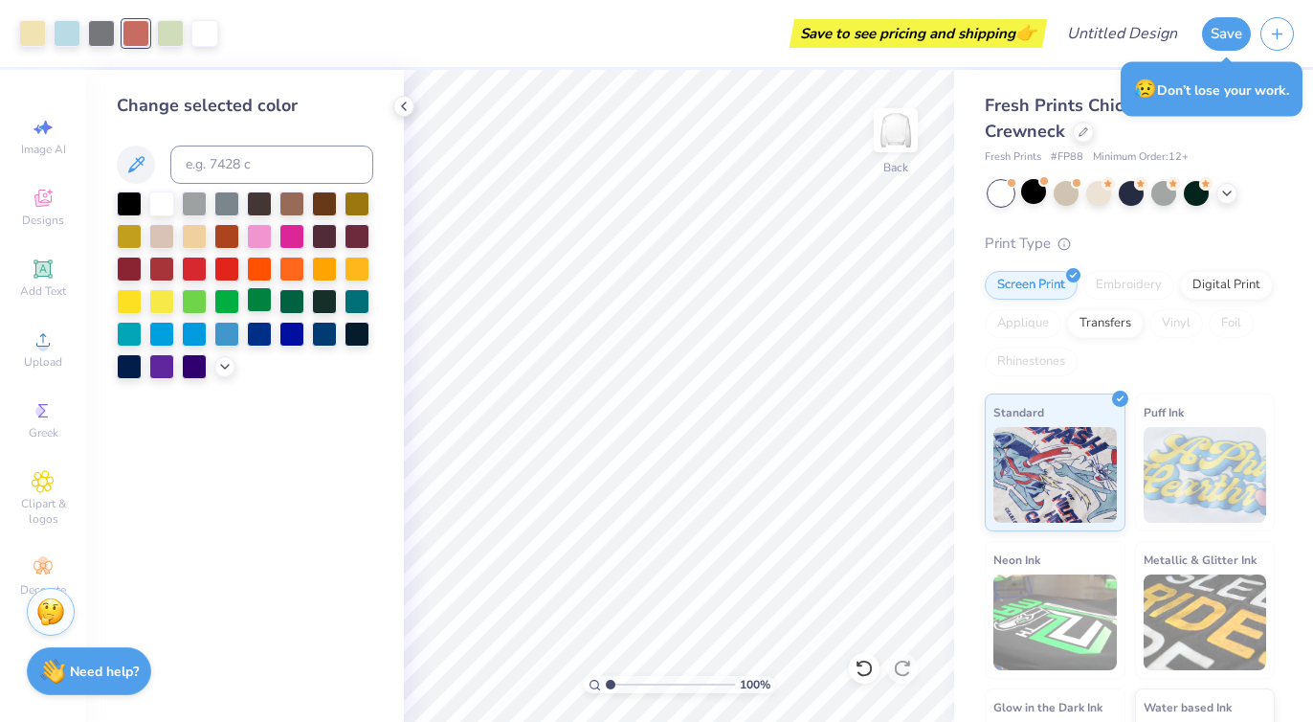
click at [258, 303] on div at bounding box center [259, 299] width 25 height 25
click at [167, 34] on div at bounding box center [170, 31] width 27 height 27
click at [165, 201] on div at bounding box center [161, 202] width 25 height 25
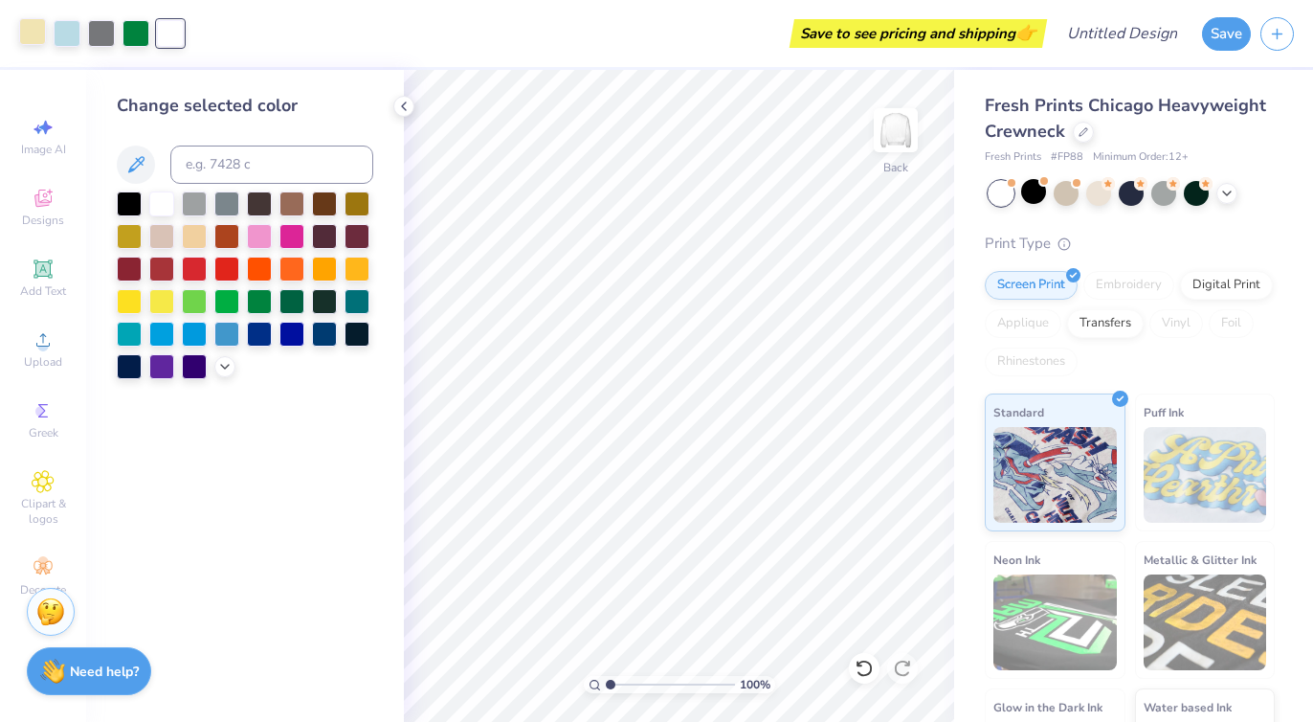
click at [35, 25] on div at bounding box center [32, 31] width 27 height 27
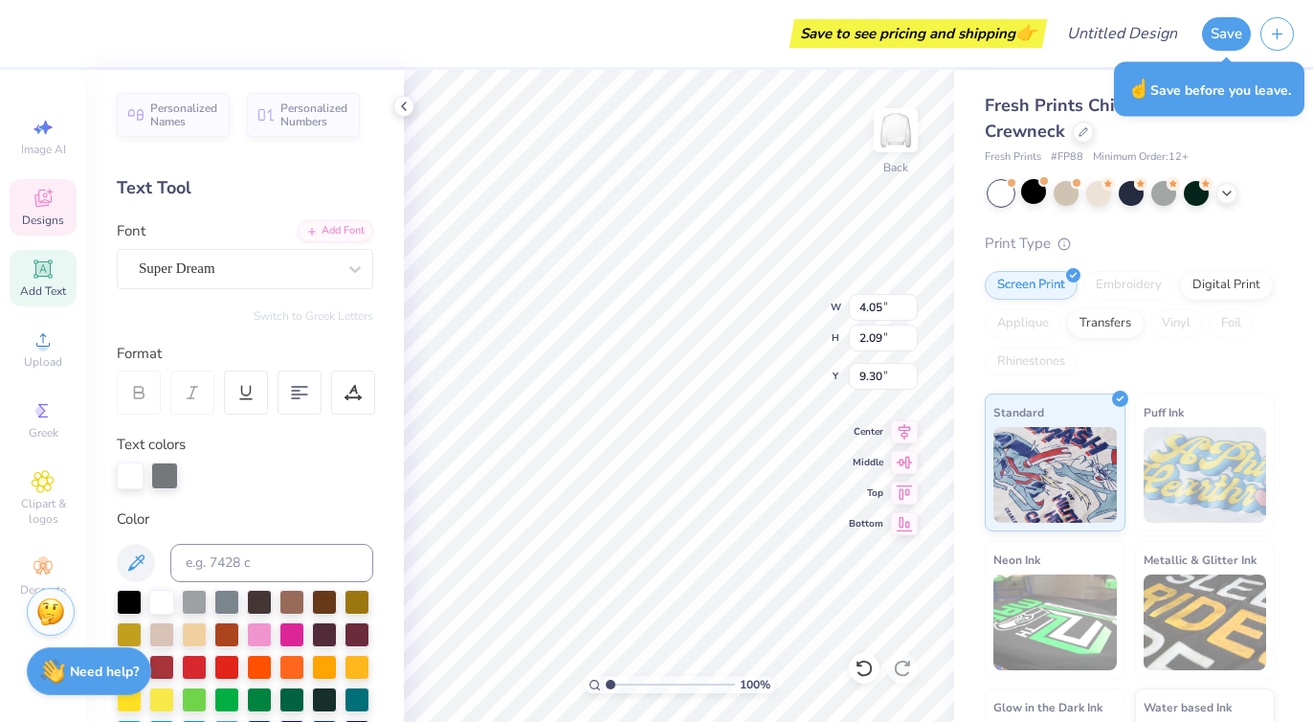
type input "4.29"
type input "5.52"
type input "7.09"
type input "2.32"
type input "1.80"
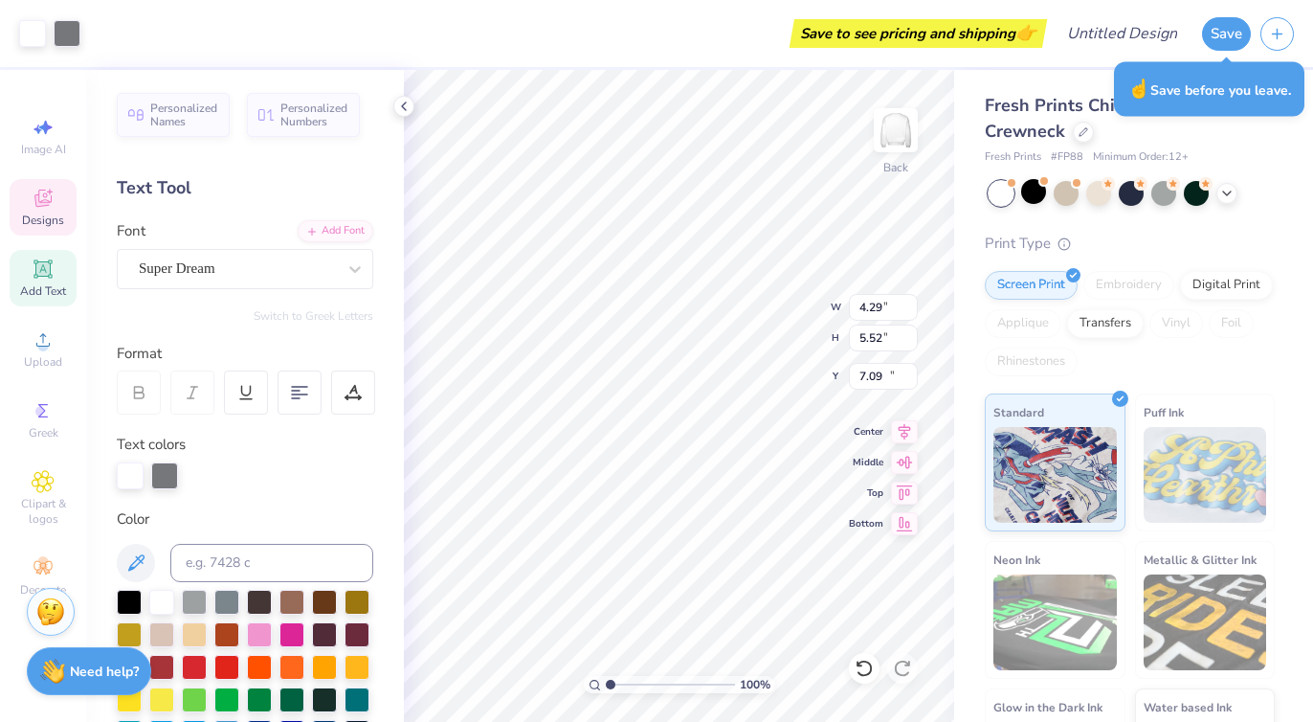
type input "10.54"
type textarea "!"
